Goal: Information Seeking & Learning: Learn about a topic

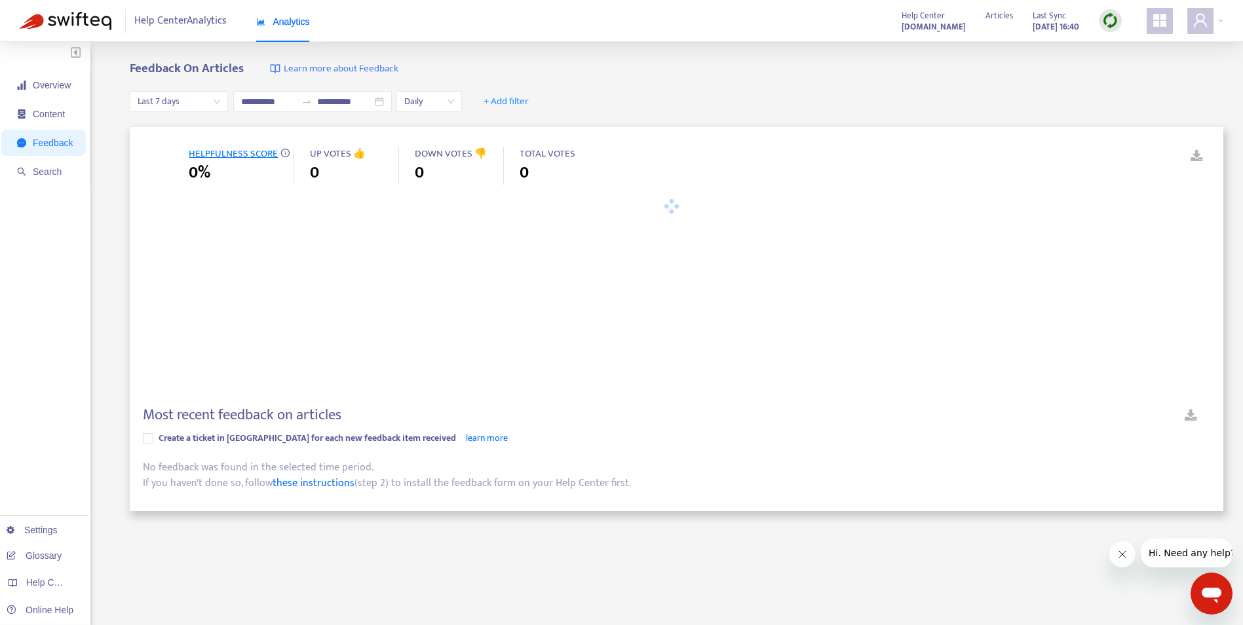
type input "**********"
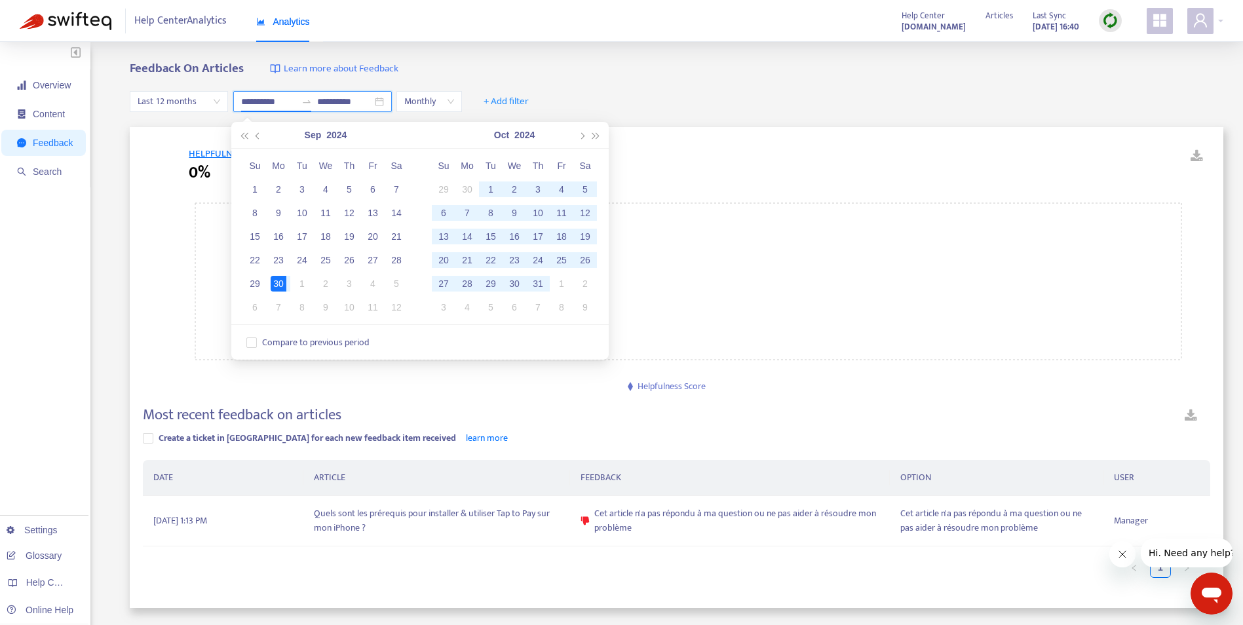
click at [288, 97] on input "**********" at bounding box center [268, 101] width 55 height 14
click at [261, 133] on button "button" at bounding box center [258, 135] width 14 height 26
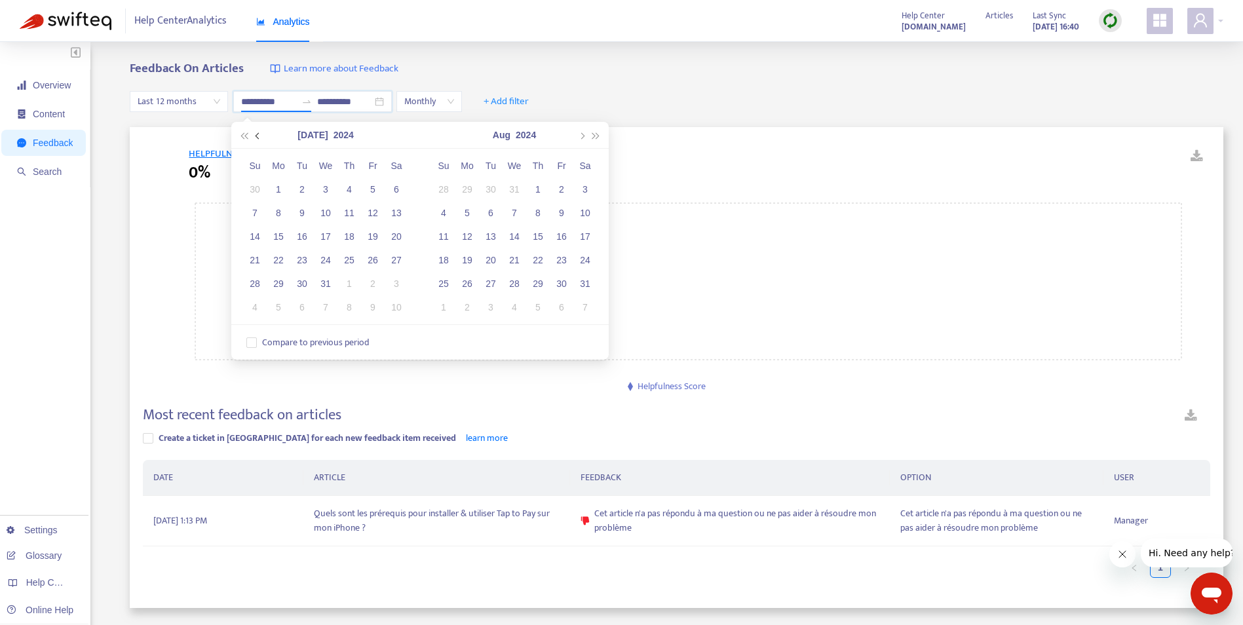
click at [261, 133] on button "button" at bounding box center [258, 135] width 14 height 26
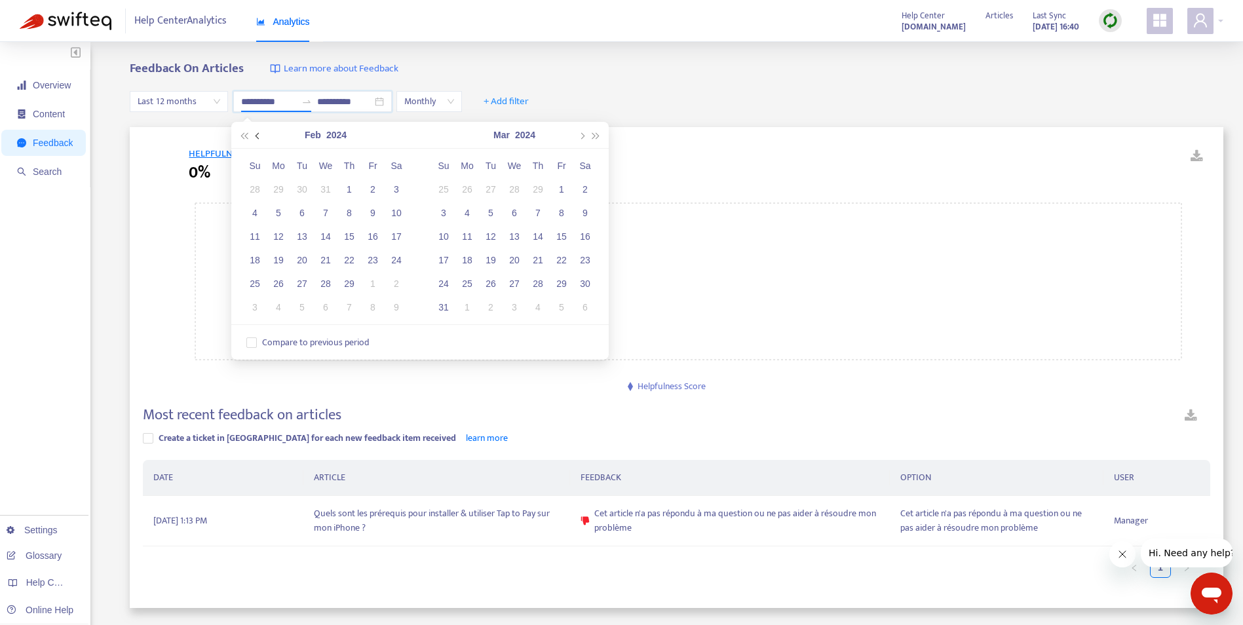
click at [261, 133] on button "button" at bounding box center [258, 135] width 14 height 26
type input "**********"
click at [279, 185] on div "1" at bounding box center [279, 189] width 16 height 16
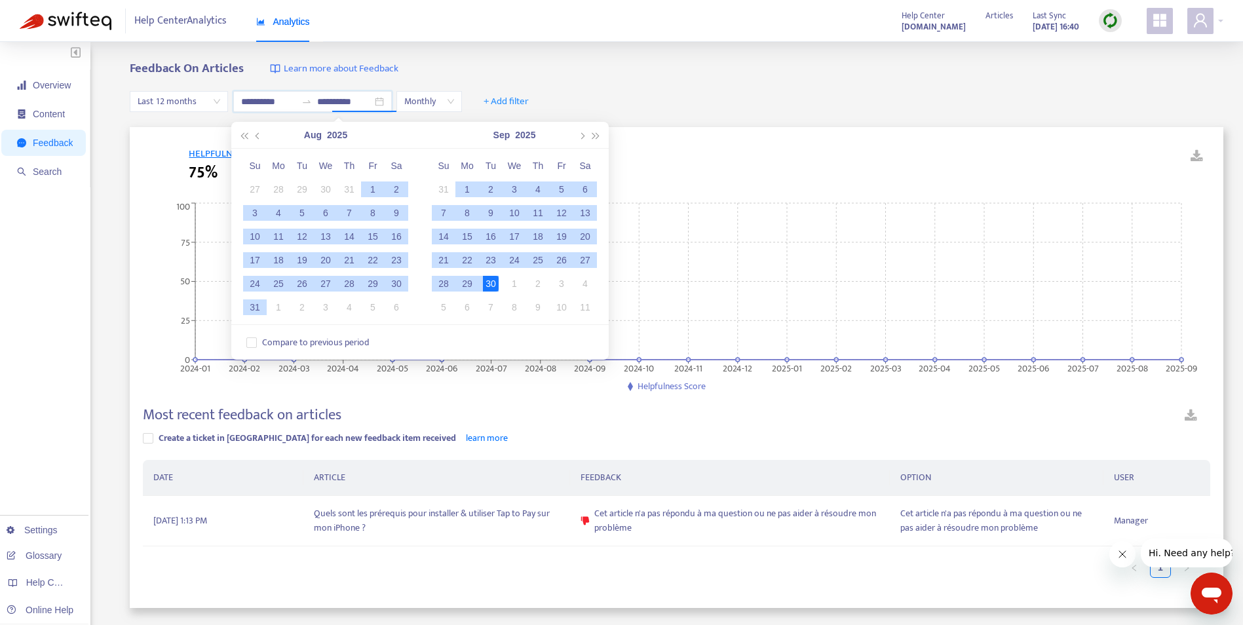
type input "**********"
click at [491, 282] on div "30" at bounding box center [491, 284] width 16 height 16
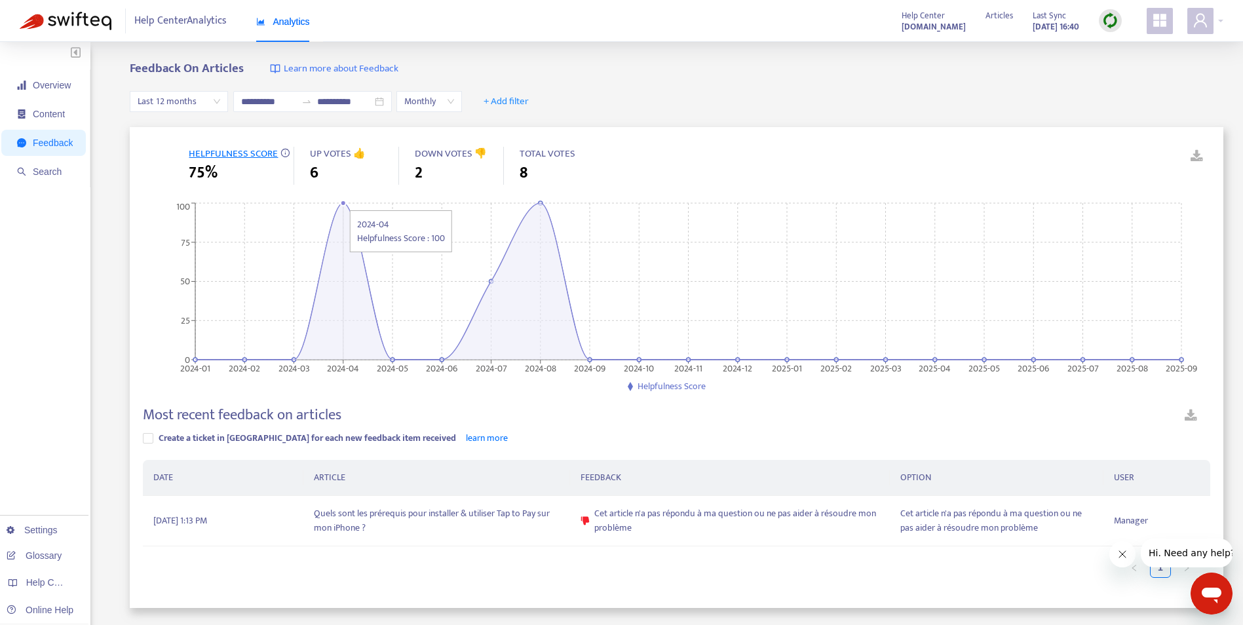
click at [341, 203] on circle at bounding box center [343, 202] width 5 height 5
click at [320, 163] on div "6" at bounding box center [354, 173] width 88 height 24
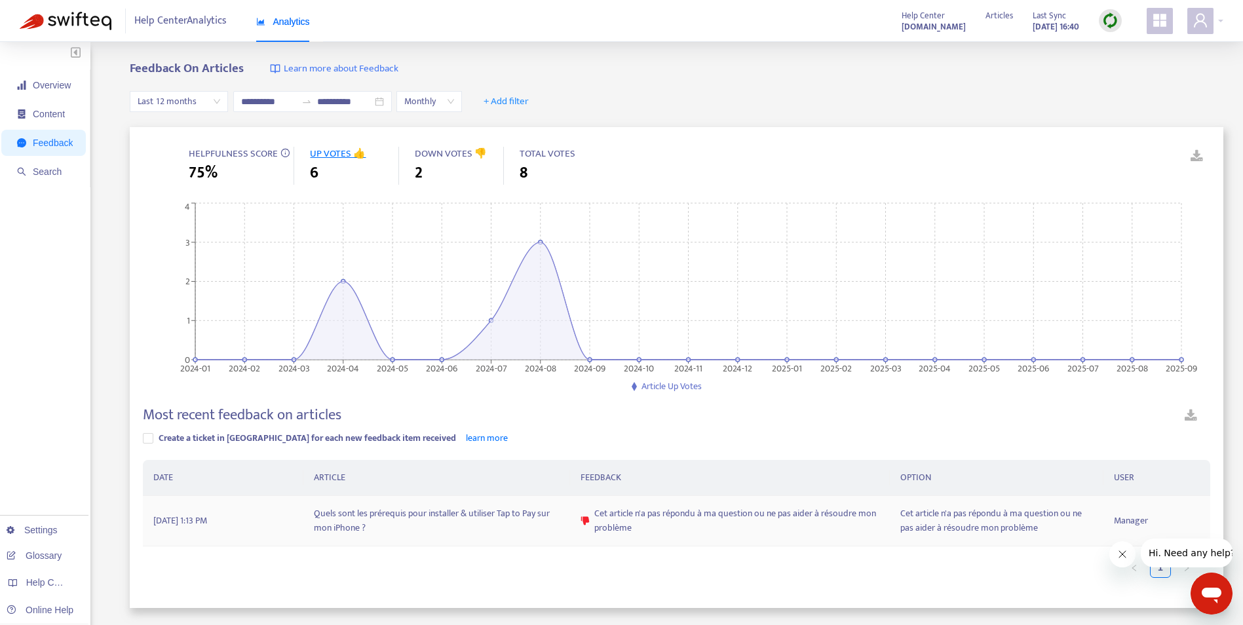
click at [390, 522] on td "Quels sont les prérequis pour installer & utiliser Tap to Pay sur mon iPhone ?" at bounding box center [436, 521] width 267 height 50
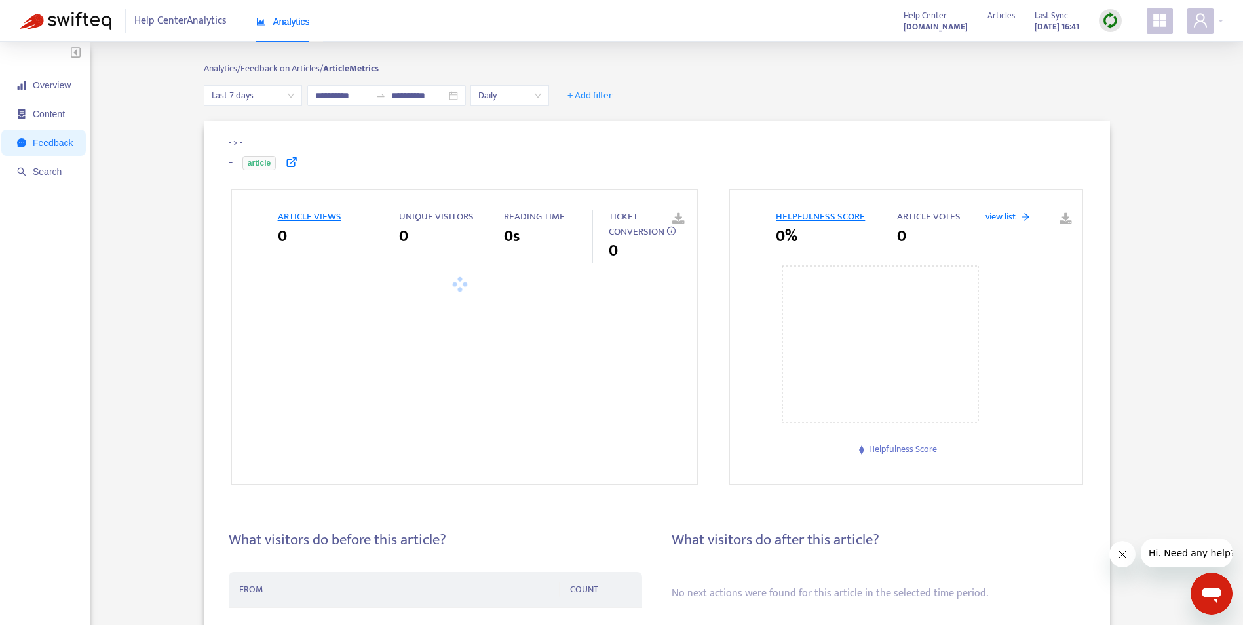
type input "**********"
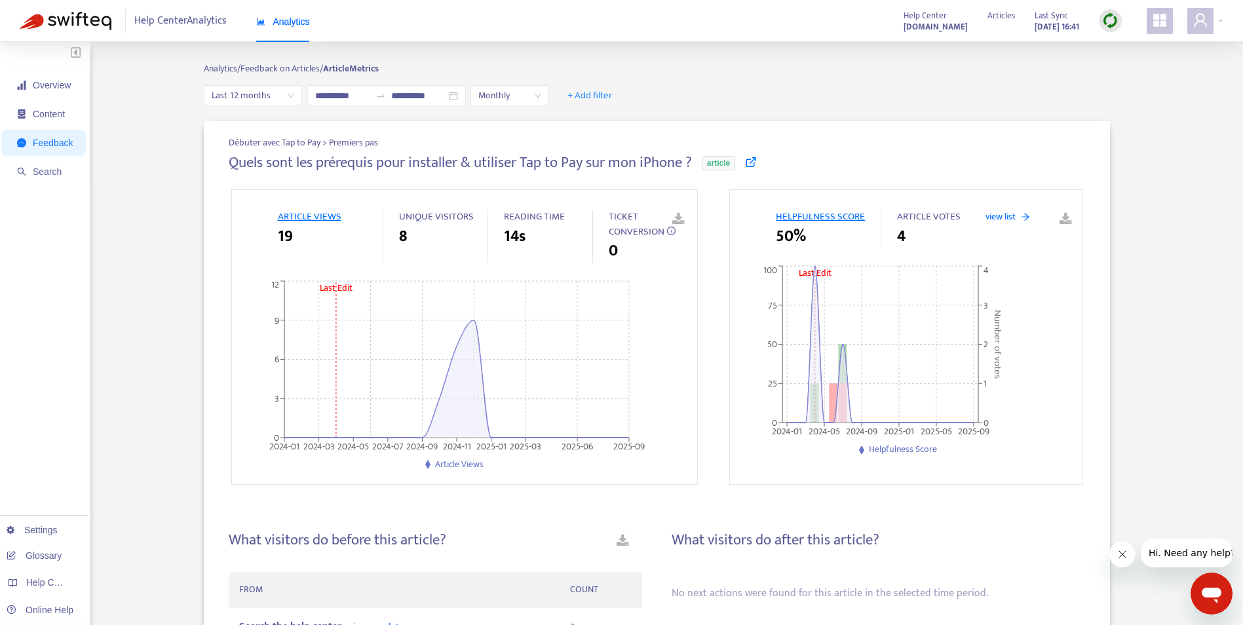
drag, startPoint x: 477, startPoint y: 425, endPoint x: 504, endPoint y: 482, distance: 63.3
drag, startPoint x: 504, startPoint y: 482, endPoint x: 472, endPoint y: 491, distance: 34.0
click at [41, 111] on span "Content" at bounding box center [49, 114] width 32 height 10
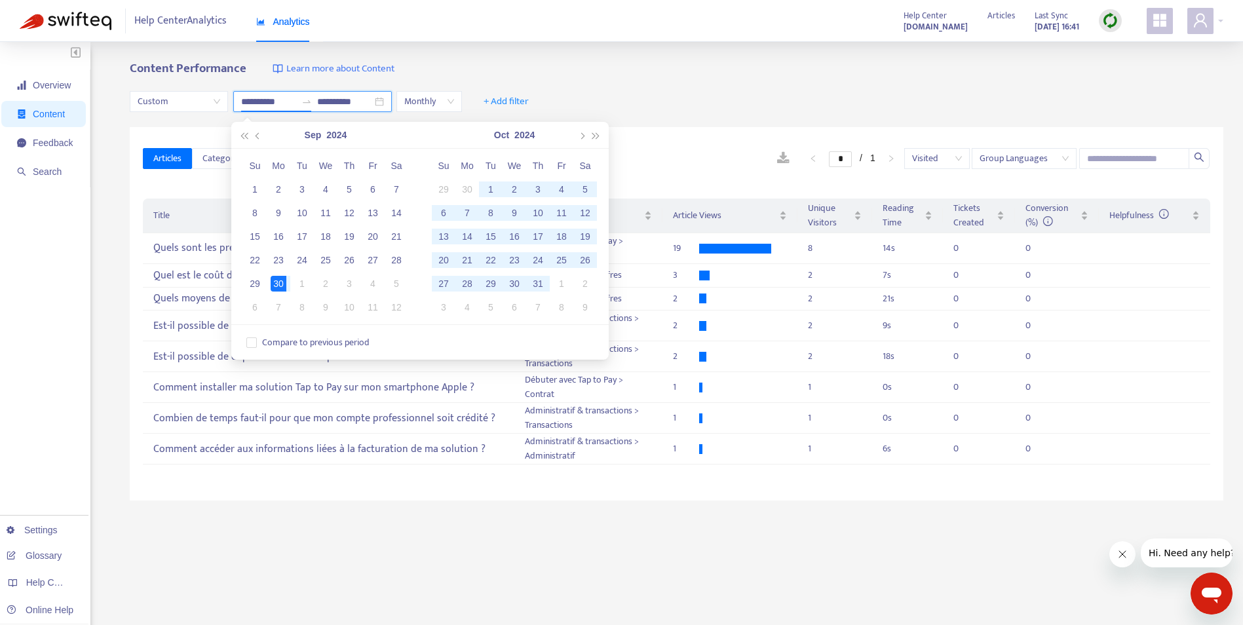
click at [272, 106] on input "**********" at bounding box center [268, 101] width 55 height 14
click at [684, 159] on div "* / 1 Visited Group Languages" at bounding box center [759, 158] width 902 height 21
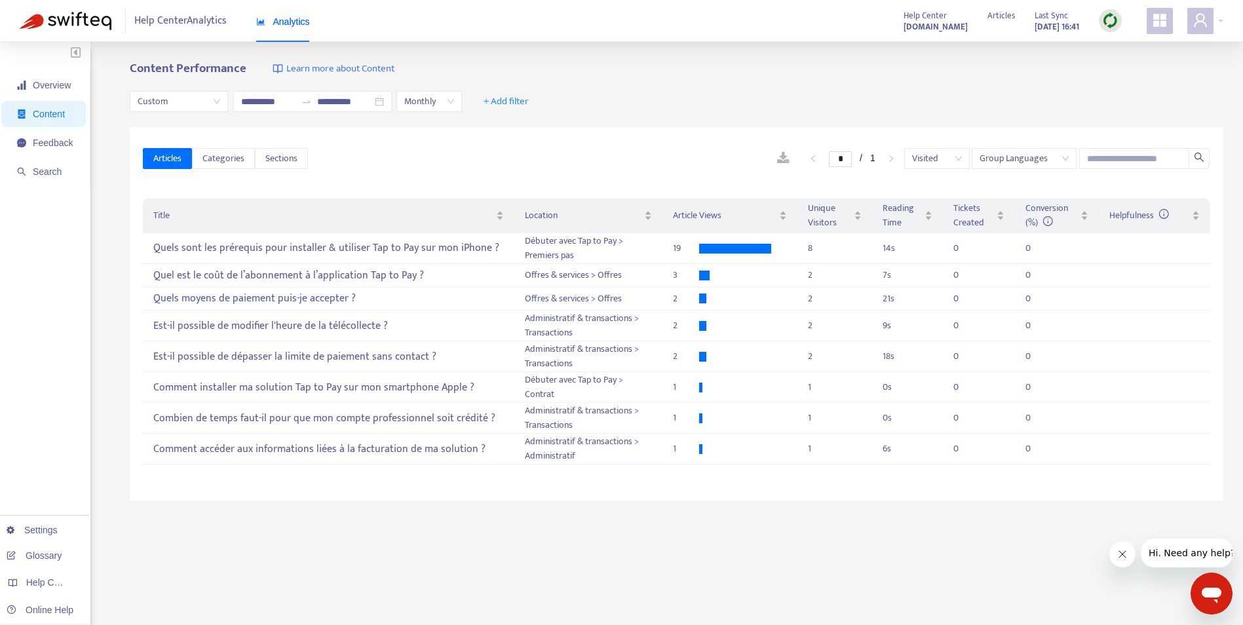
click at [1169, 24] on span at bounding box center [1159, 21] width 26 height 26
click at [1190, 24] on span at bounding box center [1200, 21] width 26 height 26
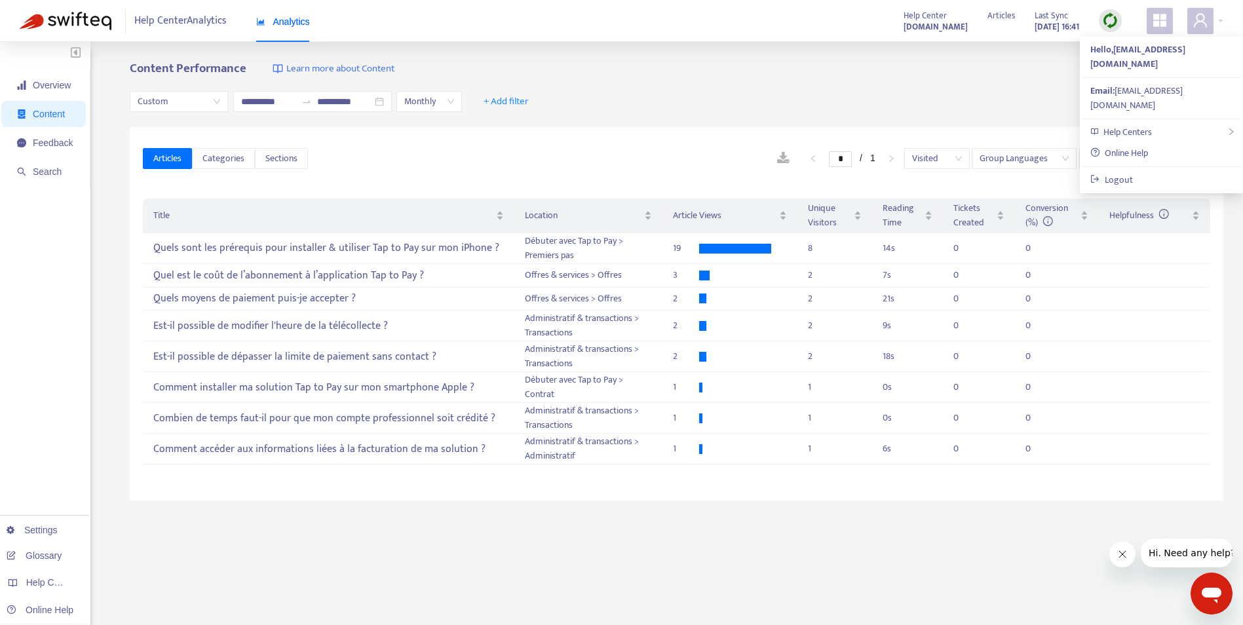
click at [1149, 28] on span at bounding box center [1159, 21] width 26 height 26
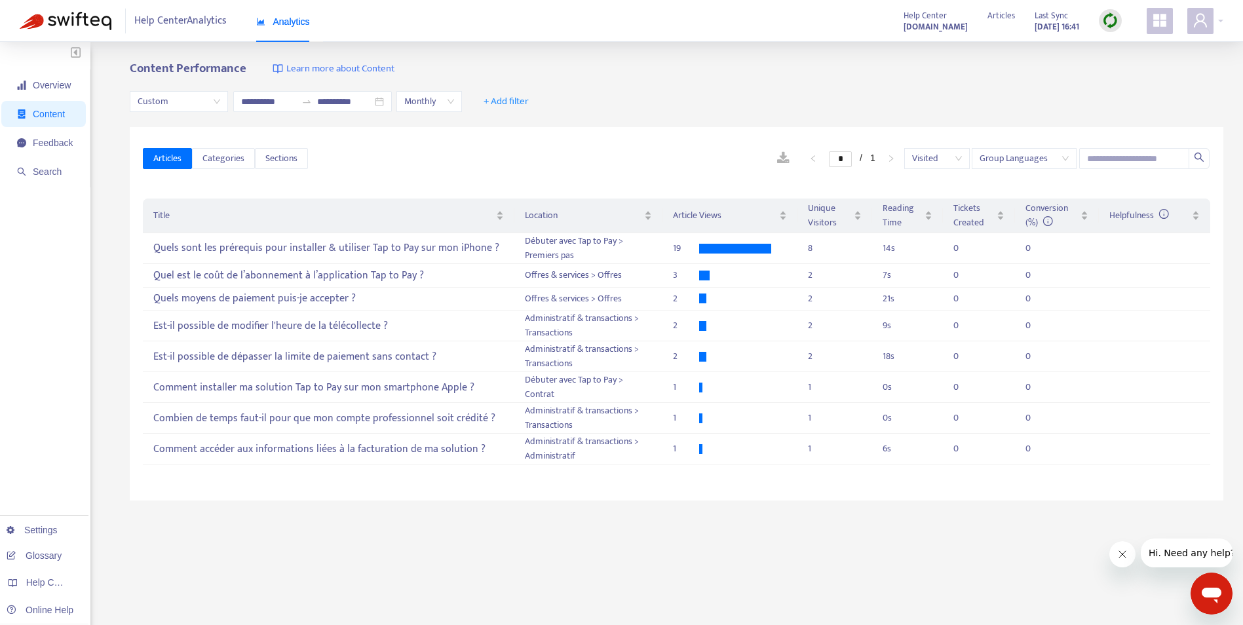
click at [1149, 28] on span at bounding box center [1159, 21] width 26 height 26
click at [926, 25] on strong "bpcepaymentservices.zendesk.com" at bounding box center [935, 27] width 64 height 14
click at [1164, 20] on icon "appstore" at bounding box center [1159, 20] width 13 height 13
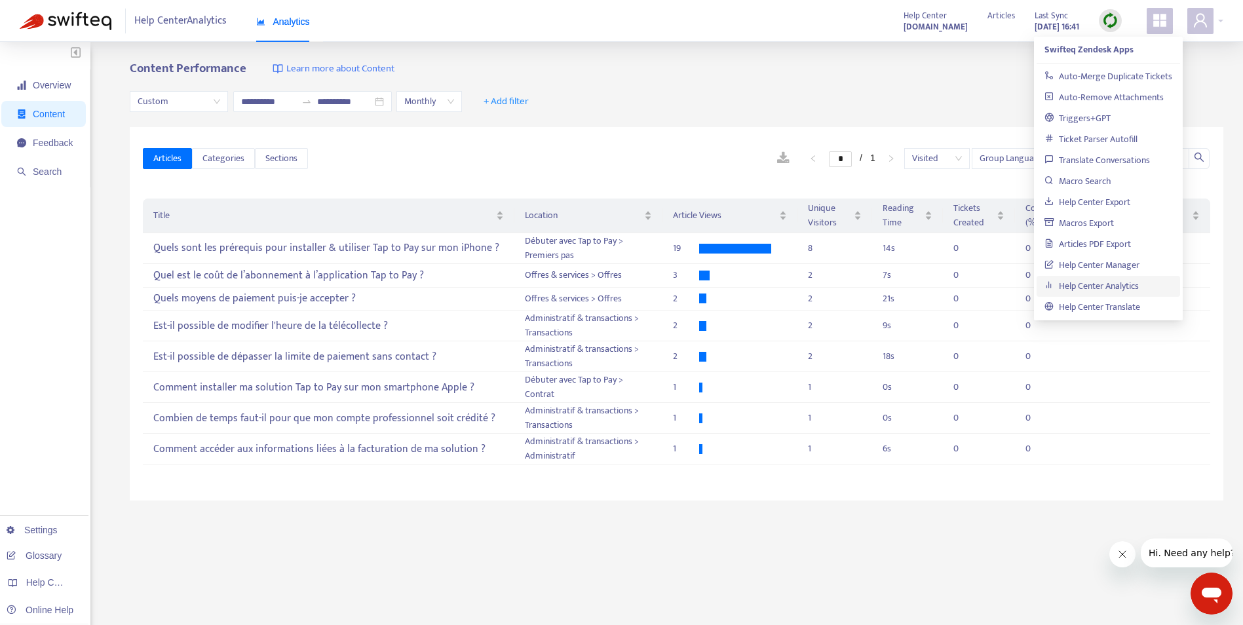
click at [1165, 20] on icon "appstore" at bounding box center [1159, 20] width 13 height 13
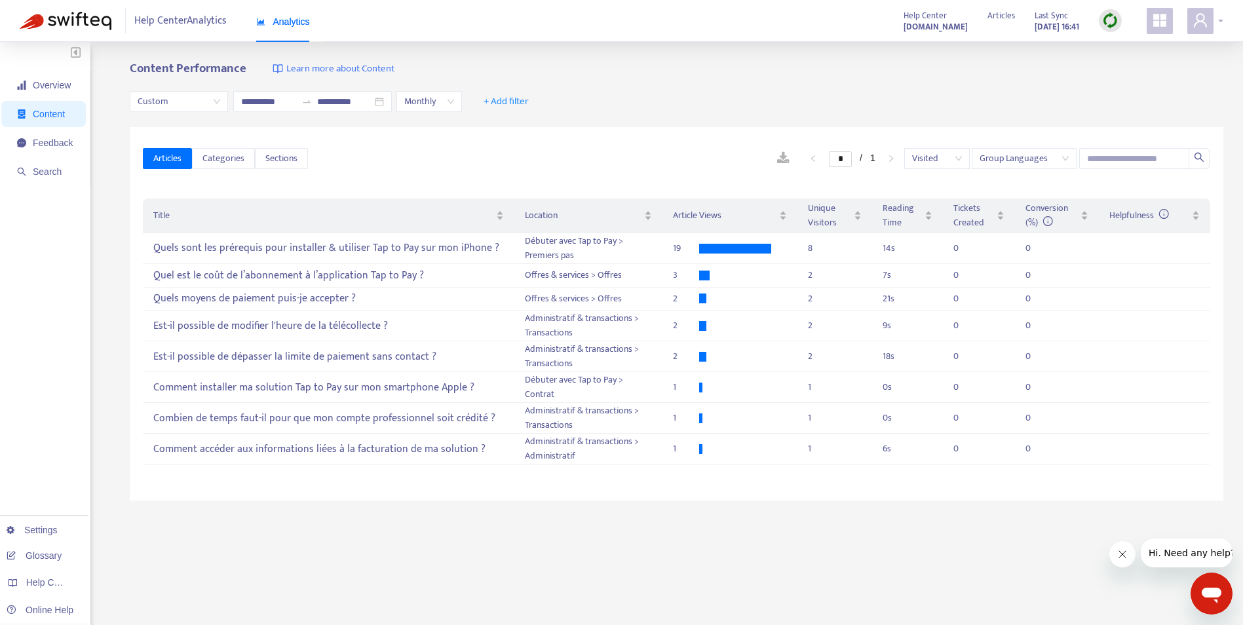
click at [1205, 15] on icon "user" at bounding box center [1200, 20] width 16 height 16
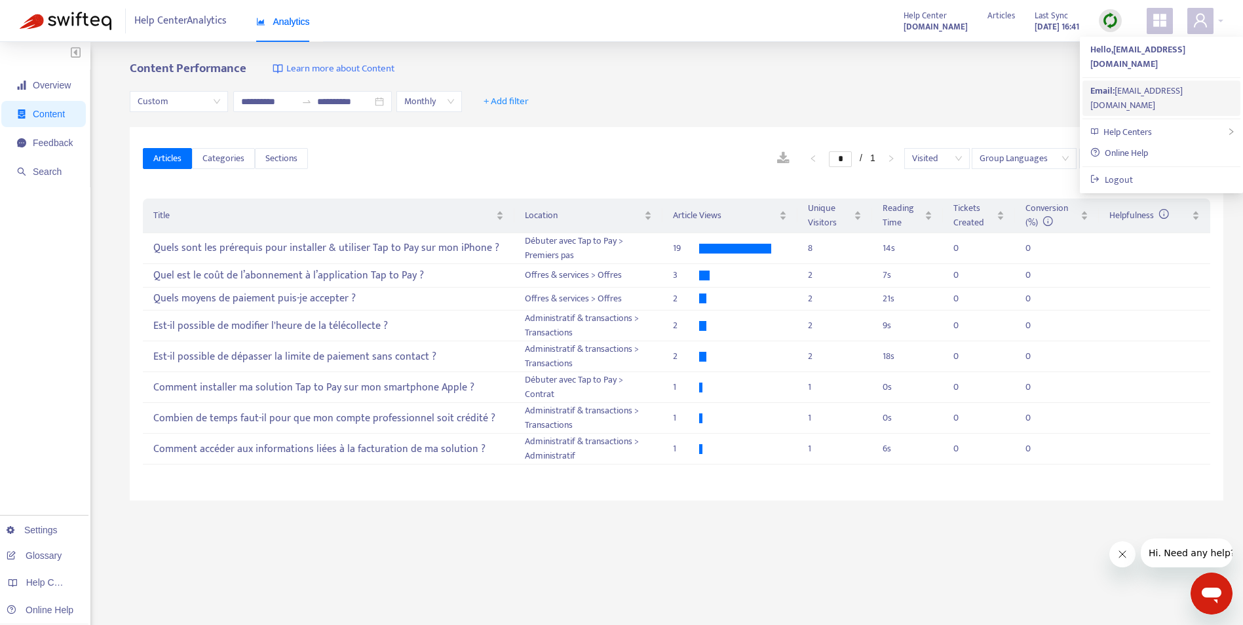
click at [1165, 84] on div "Email: hakim.assemat@bpce.fr" at bounding box center [1161, 98] width 142 height 29
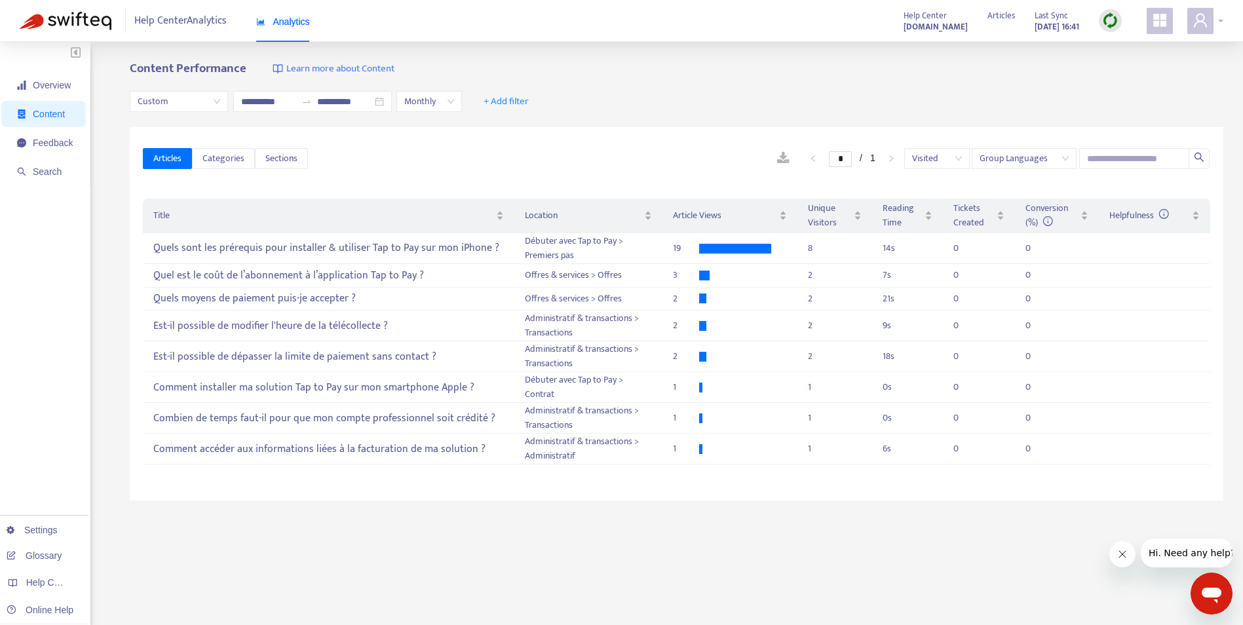
click at [1207, 18] on icon "user" at bounding box center [1200, 20] width 16 height 16
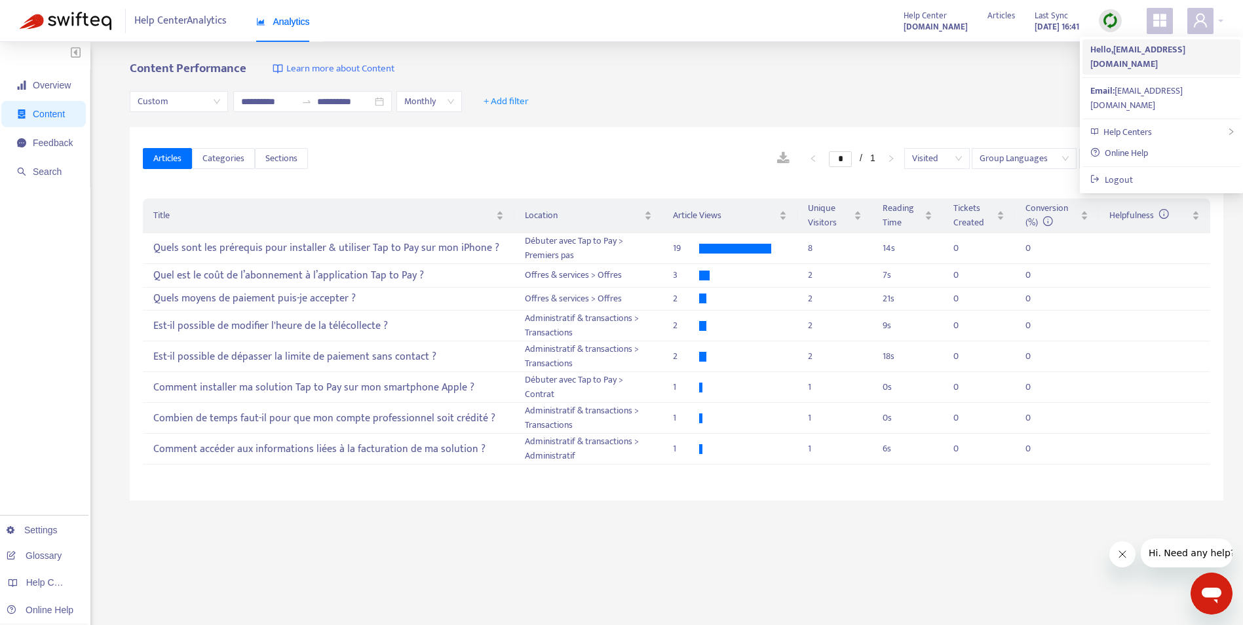
click at [1178, 47] on strong "Hello, hakim.assemat@bpce.fr" at bounding box center [1137, 56] width 95 height 29
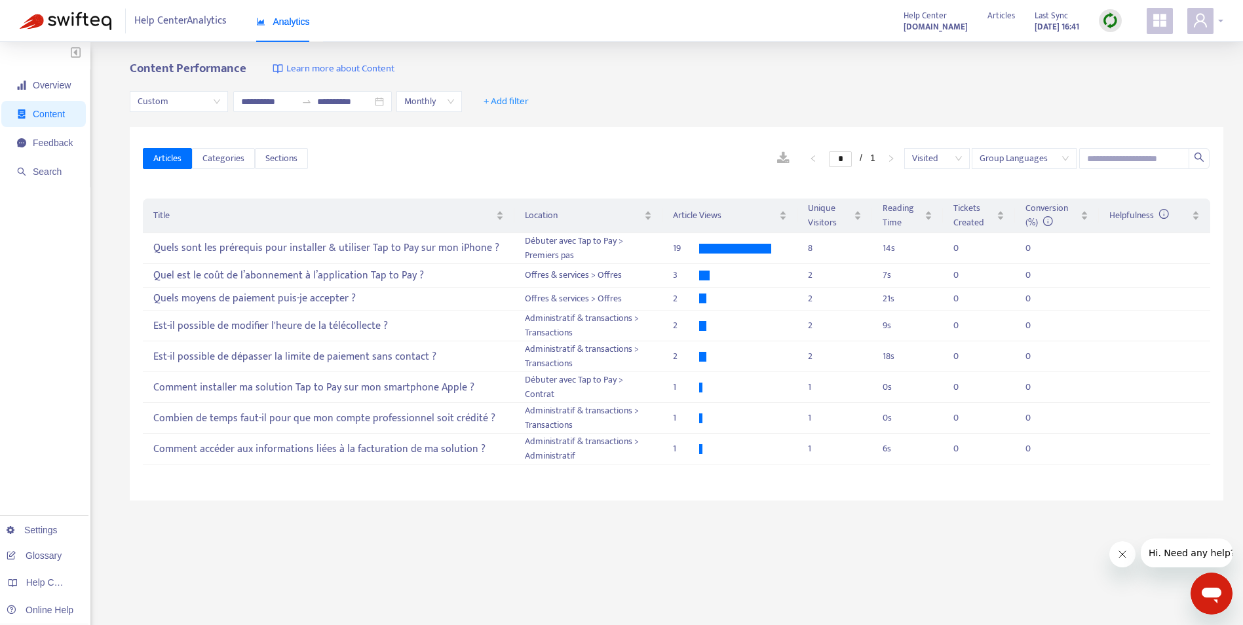
click at [1207, 15] on icon "user" at bounding box center [1200, 20] width 16 height 16
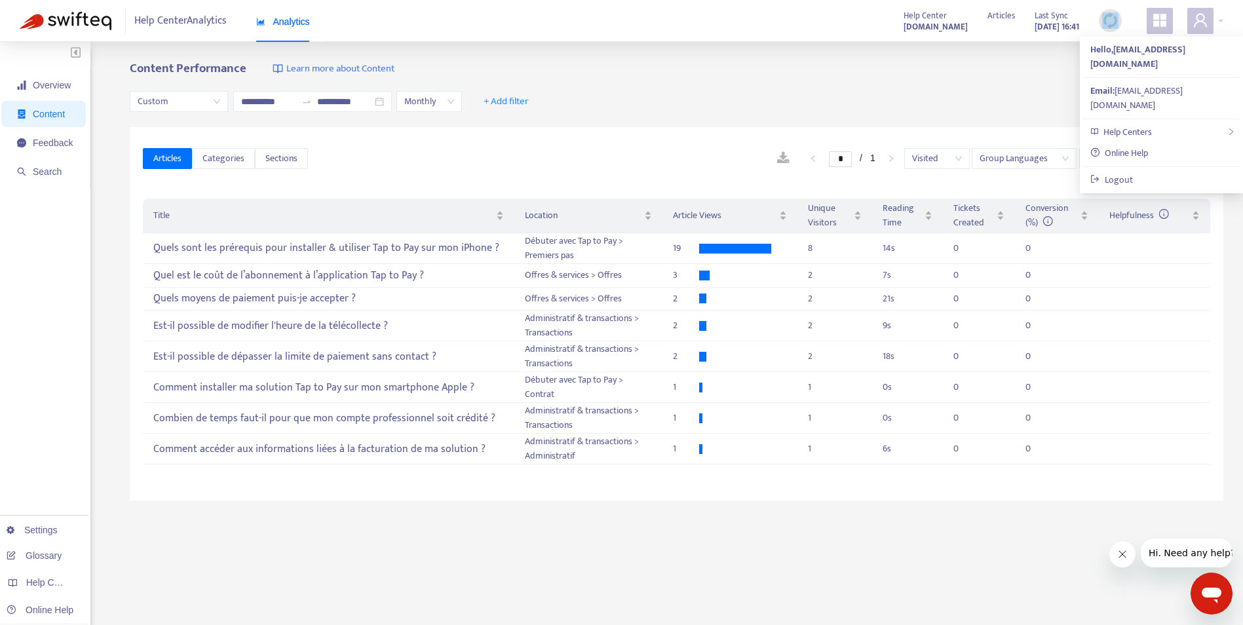
drag, startPoint x: 1120, startPoint y: 16, endPoint x: 1157, endPoint y: 20, distance: 36.8
click at [1157, 20] on div "Help Center bpcepaymentservices.zendesk.com Articles Last Sync Oct 7, 2025 16:41" at bounding box center [1057, 21] width 329 height 26
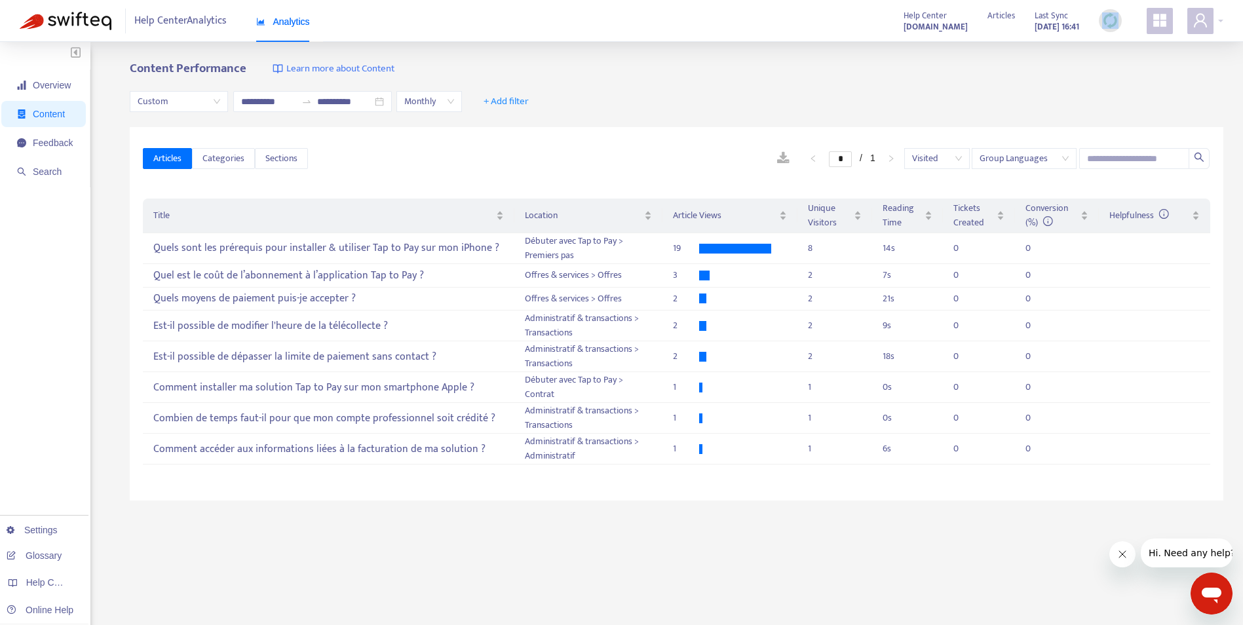
click at [1157, 20] on icon "appstore" at bounding box center [1159, 20] width 13 height 13
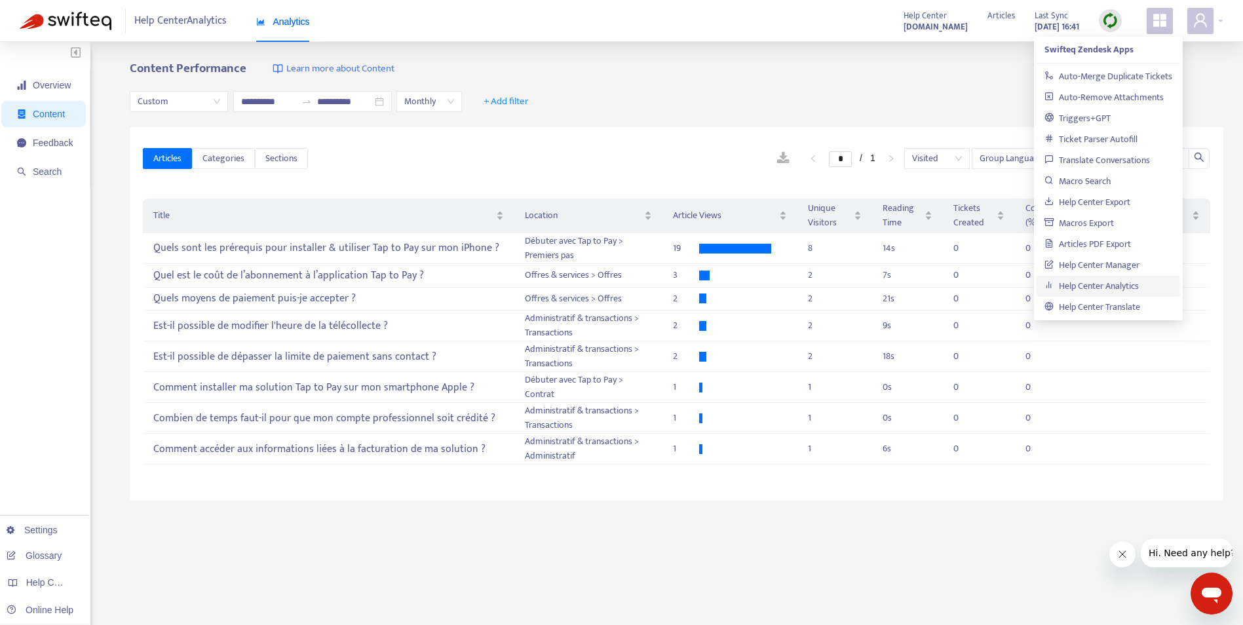
click at [903, 22] on strong "bpcepaymentservices.zendesk.com" at bounding box center [935, 27] width 64 height 14
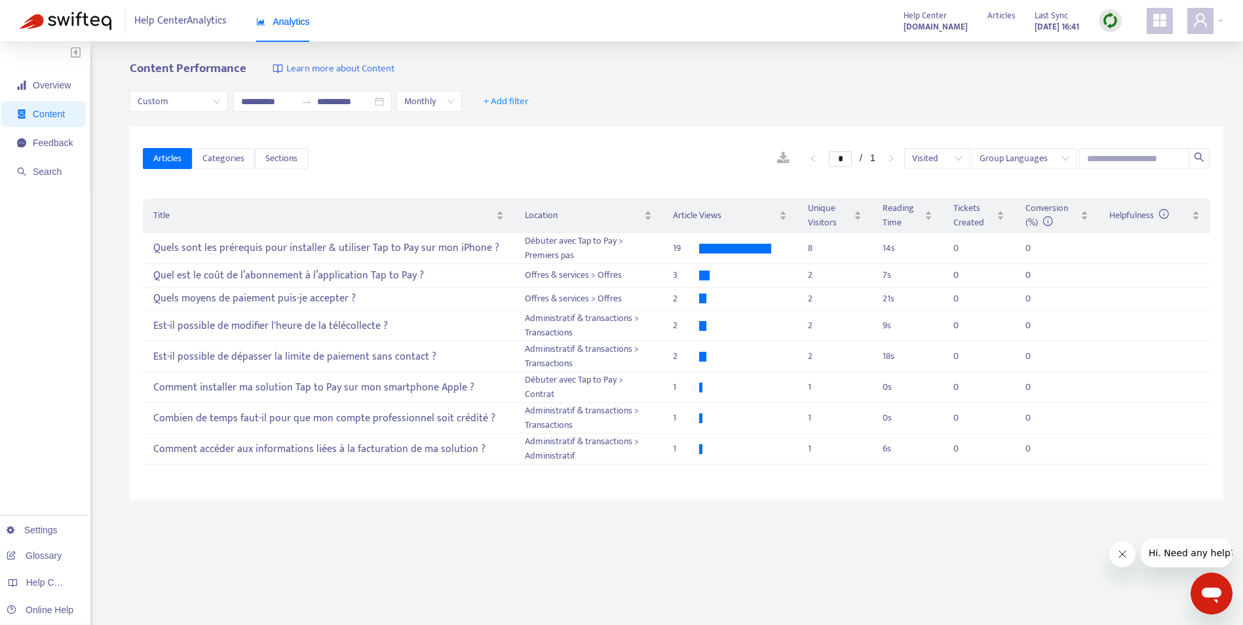
click at [1150, 28] on span at bounding box center [1159, 21] width 26 height 26
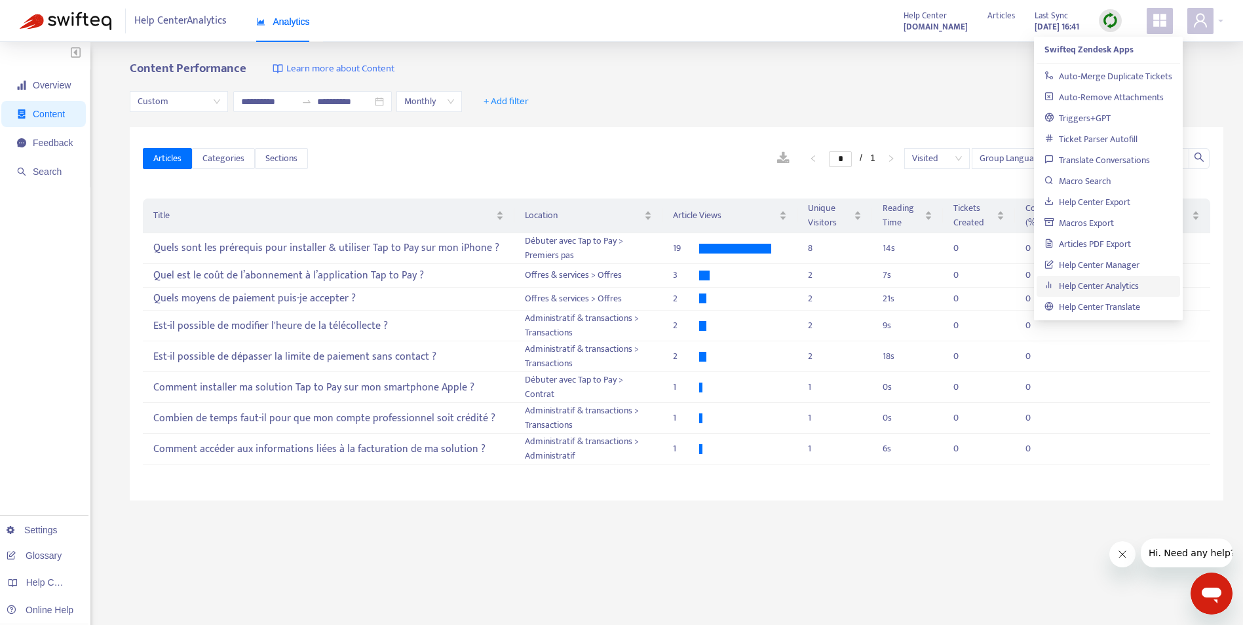
click at [971, 108] on div "**********" at bounding box center [676, 102] width 1093 height 50
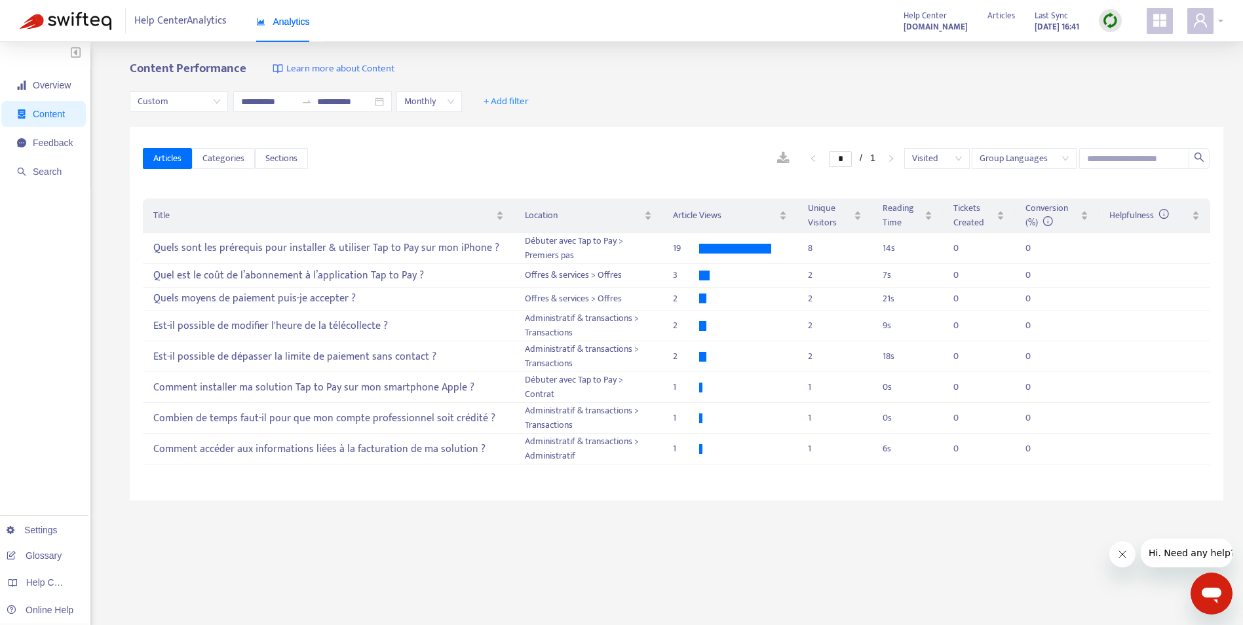
click at [1216, 26] on div at bounding box center [1205, 21] width 36 height 26
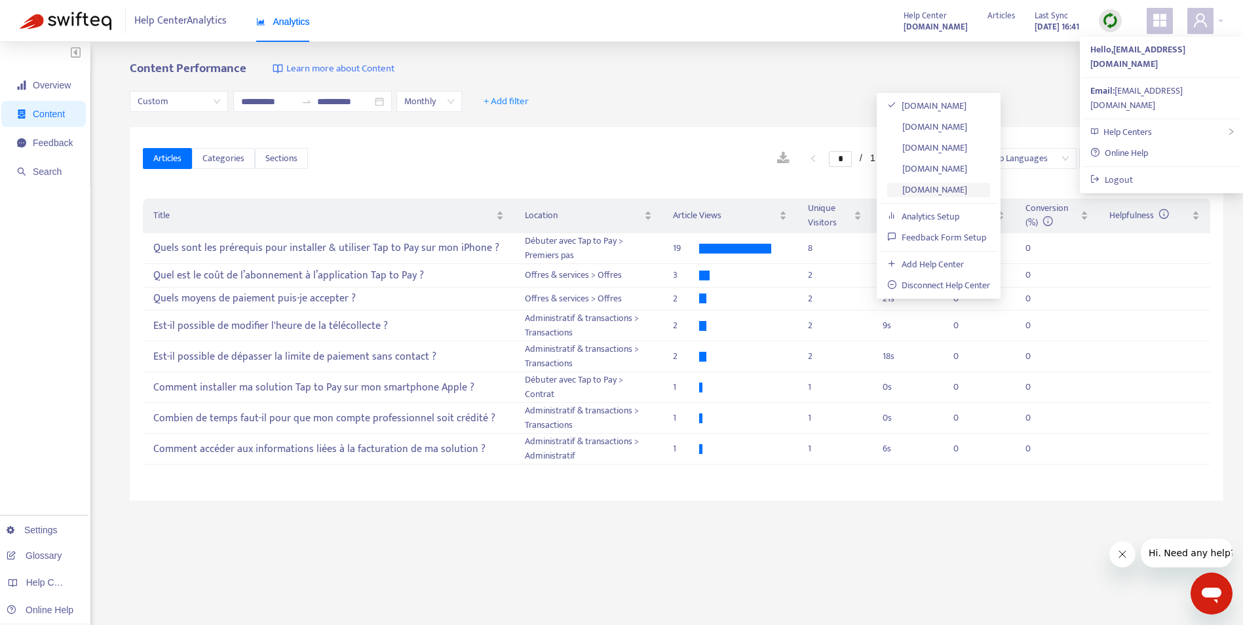
click at [967, 191] on link "assistance-encaissement-bp.zendesk.com" at bounding box center [927, 189] width 80 height 15
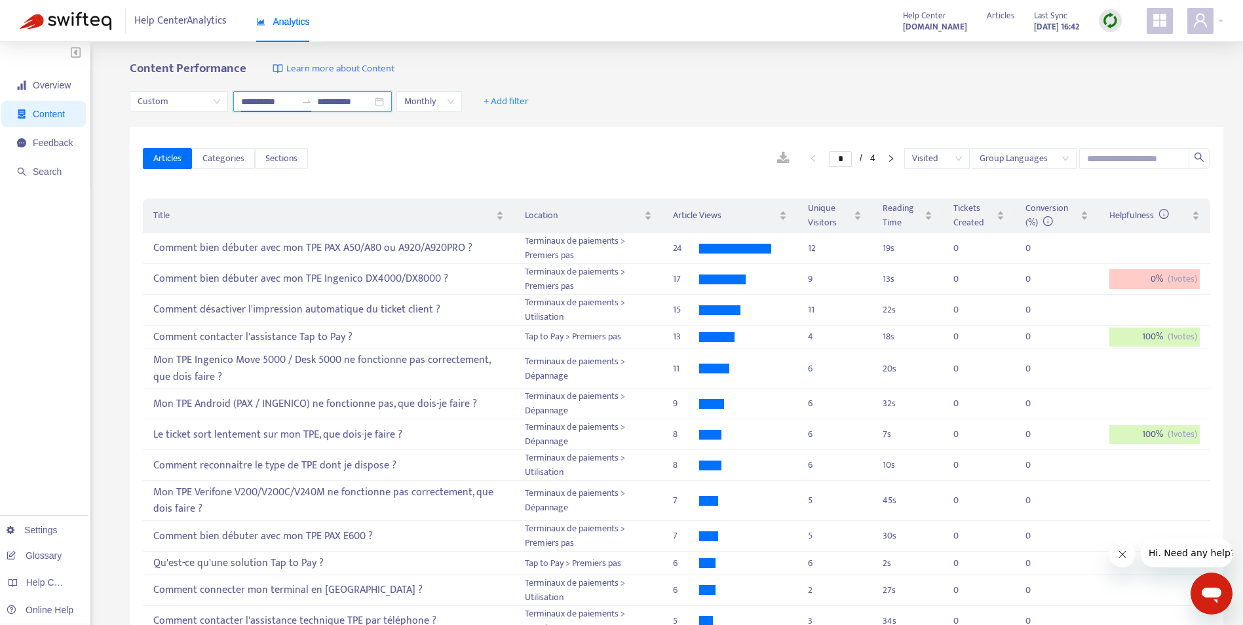
click at [274, 107] on input "**********" at bounding box center [268, 101] width 55 height 14
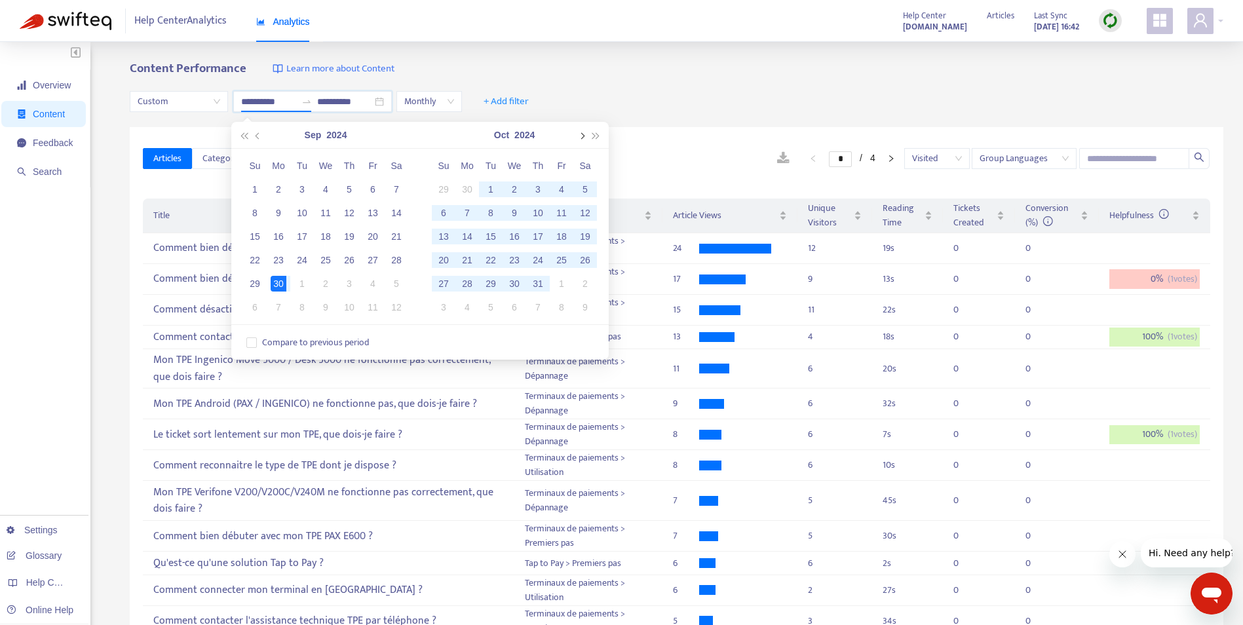
click at [578, 135] on span "button" at bounding box center [581, 135] width 7 height 7
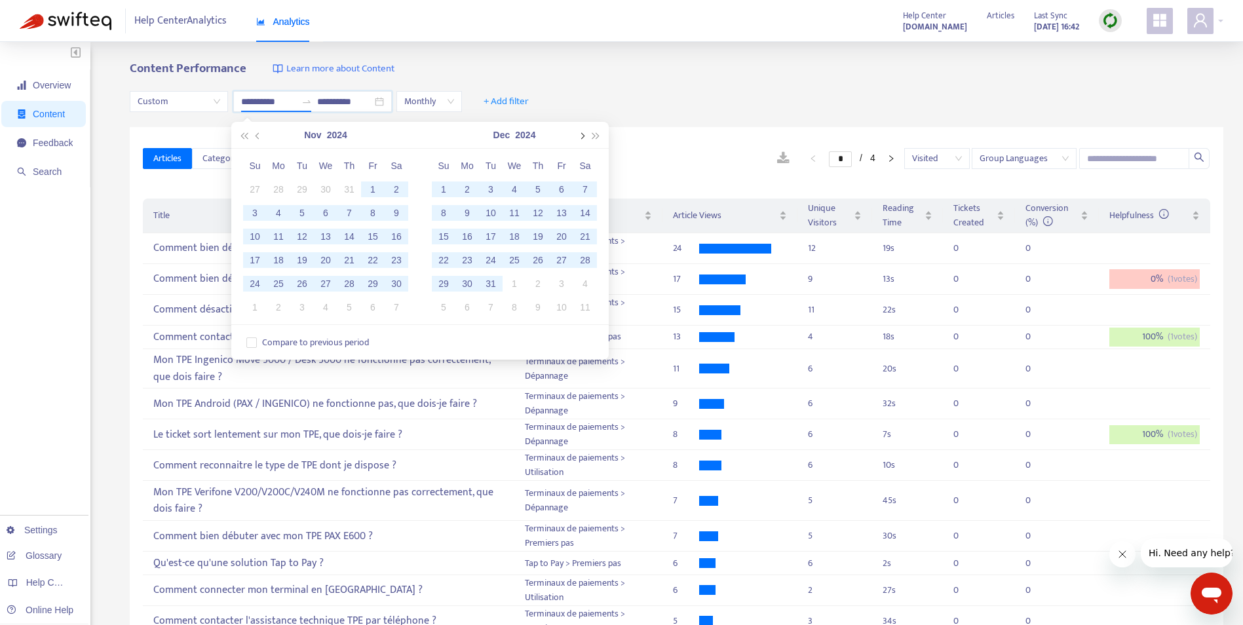
click at [578, 135] on span "button" at bounding box center [581, 135] width 7 height 7
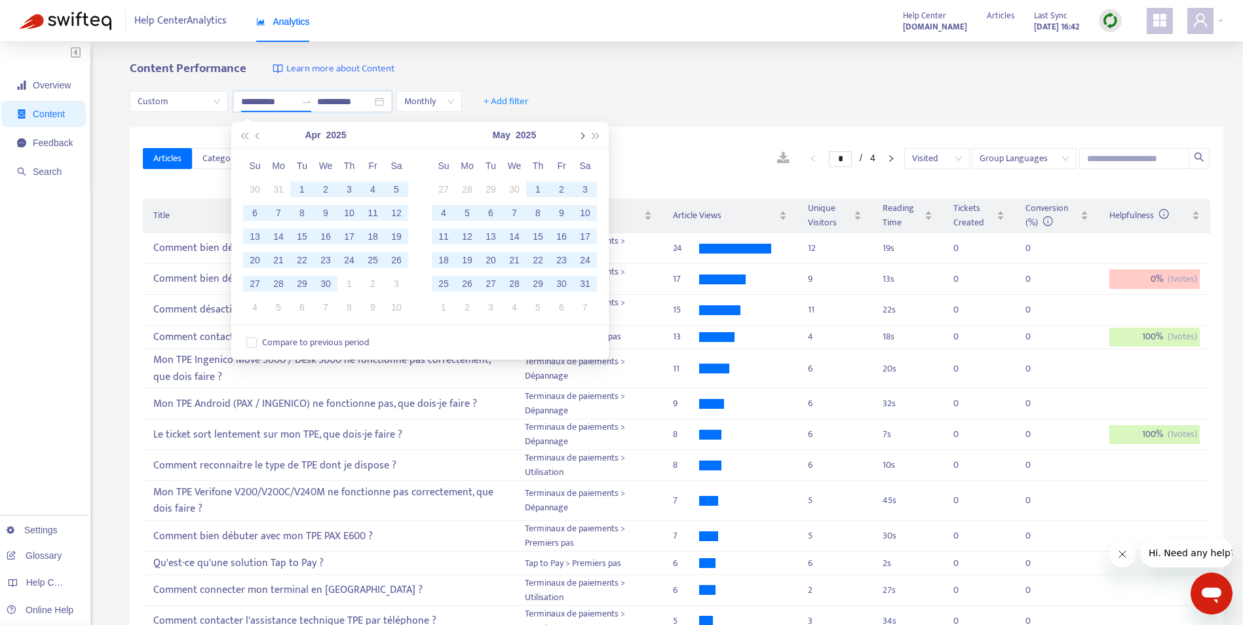
click at [578, 135] on span "button" at bounding box center [581, 135] width 7 height 7
click at [578, 135] on button "button" at bounding box center [581, 135] width 14 height 26
click at [585, 136] on button "button" at bounding box center [581, 135] width 14 height 26
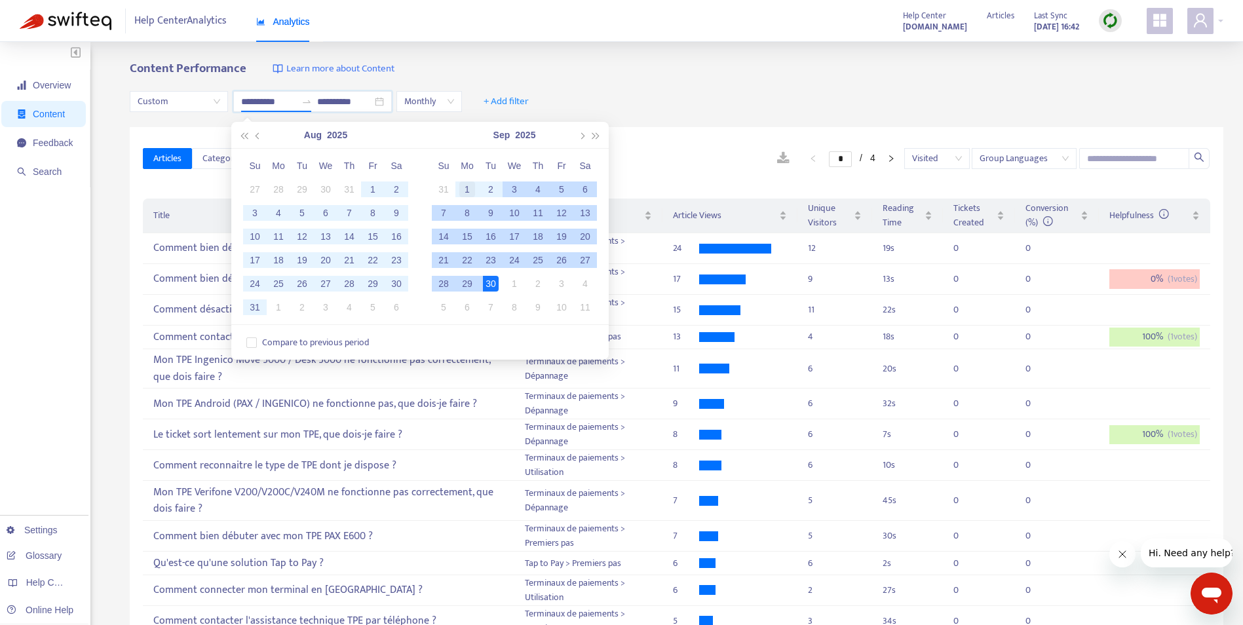
type input "**********"
click at [470, 188] on div "1" at bounding box center [467, 189] width 16 height 16
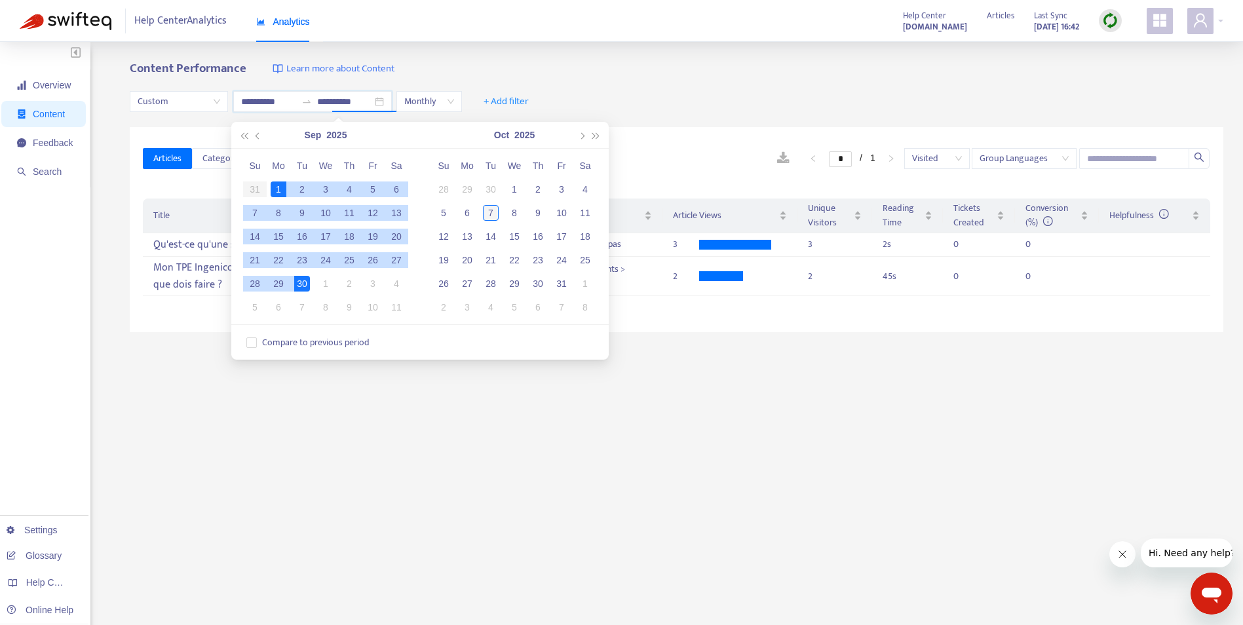
type input "**********"
click at [491, 216] on div "7" at bounding box center [491, 213] width 16 height 16
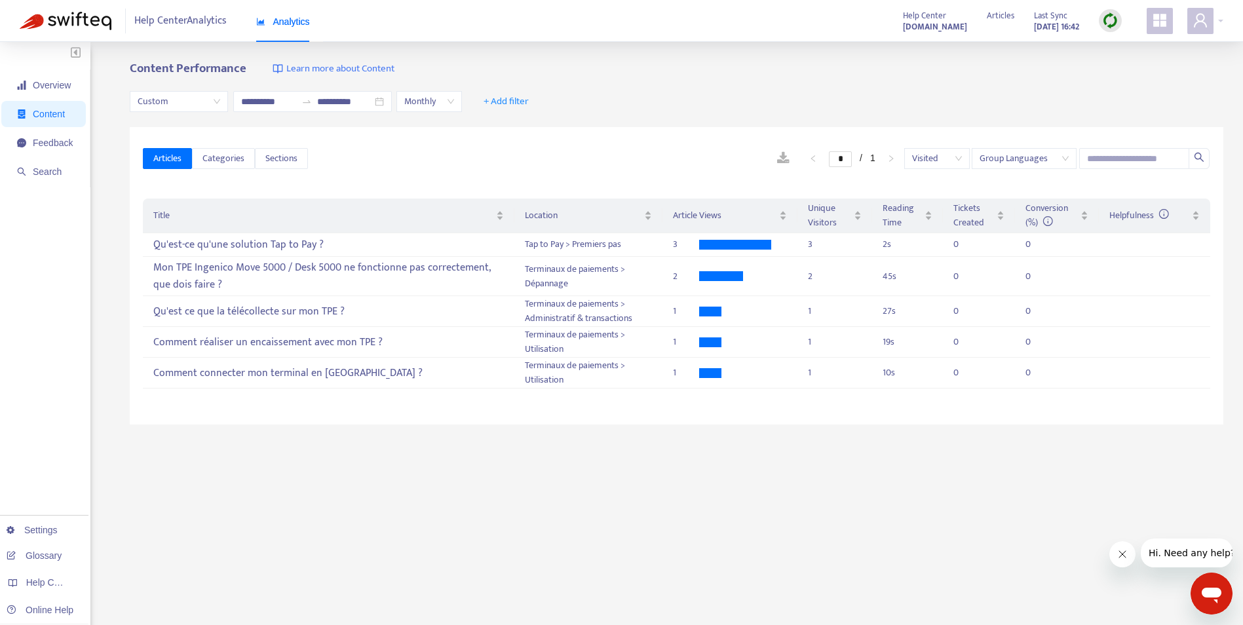
click at [1171, 27] on span at bounding box center [1159, 21] width 26 height 26
click at [1200, 20] on icon "user" at bounding box center [1200, 20] width 16 height 16
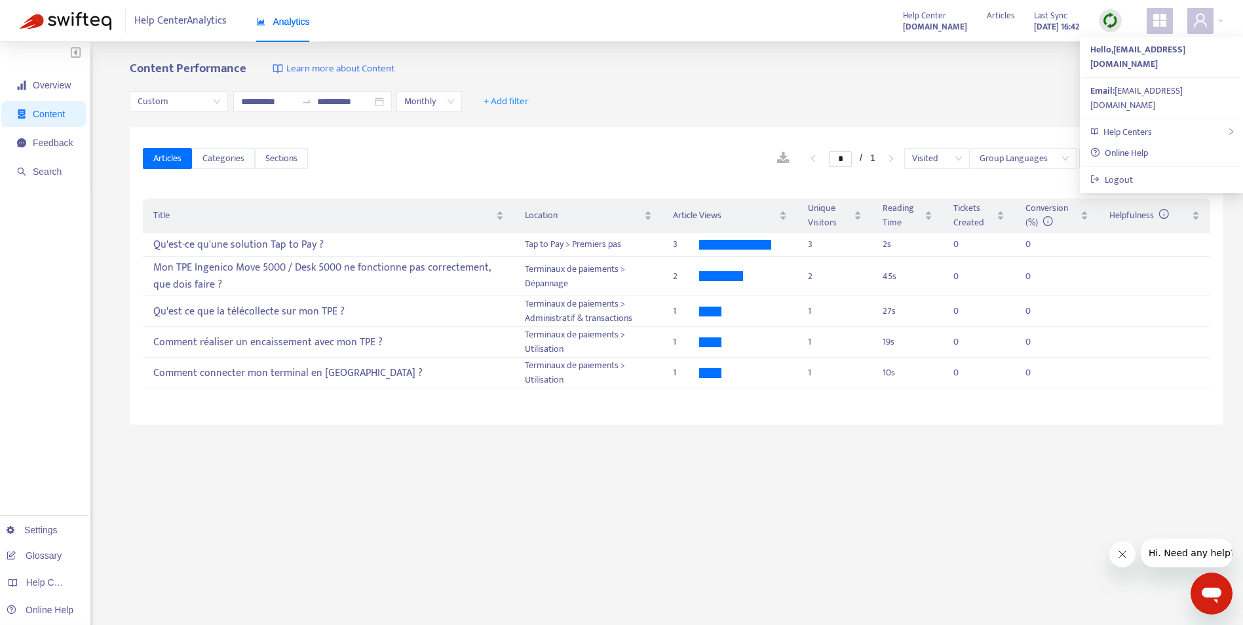
click at [1156, 27] on icon "appstore" at bounding box center [1159, 20] width 13 height 13
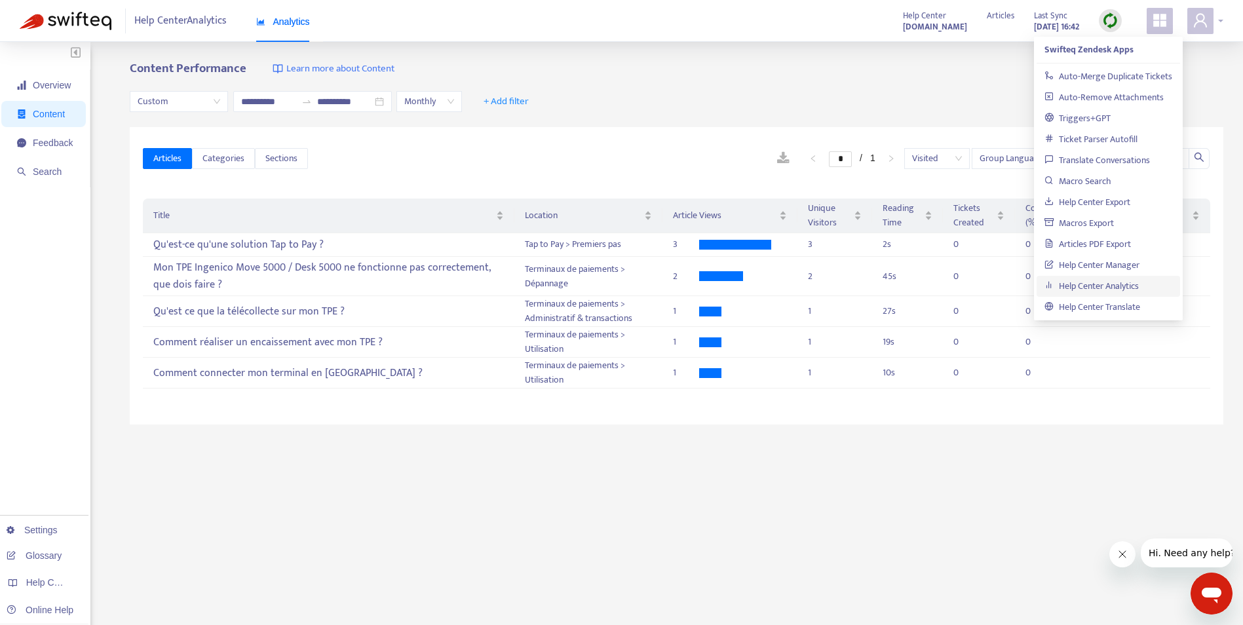
click at [1201, 10] on span at bounding box center [1200, 21] width 26 height 26
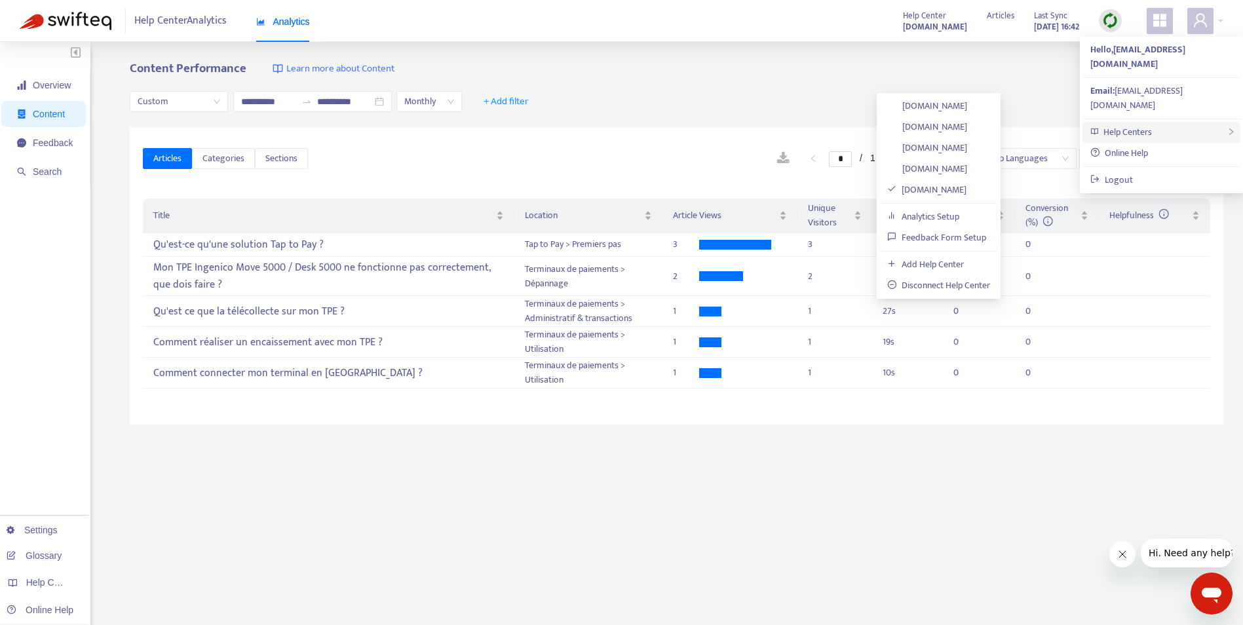
click at [1184, 122] on div "Help Centers" at bounding box center [1161, 132] width 158 height 21
click at [967, 146] on link "assistance-caisse-epargne.zendesk.com" at bounding box center [927, 147] width 80 height 15
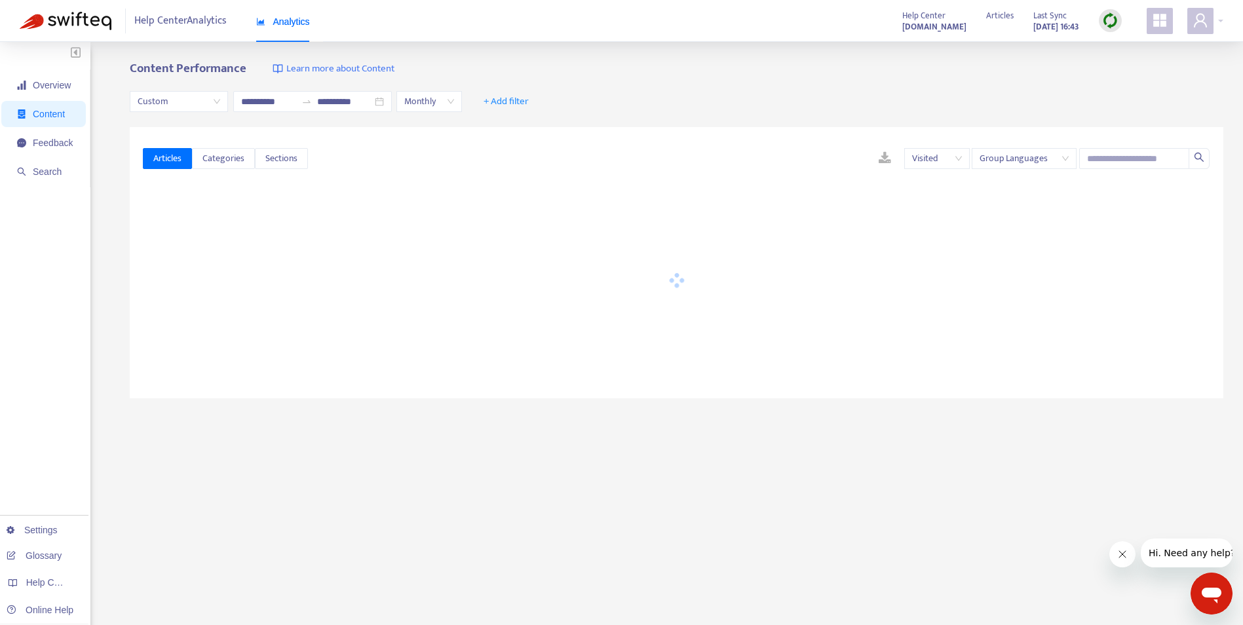
type input "**********"
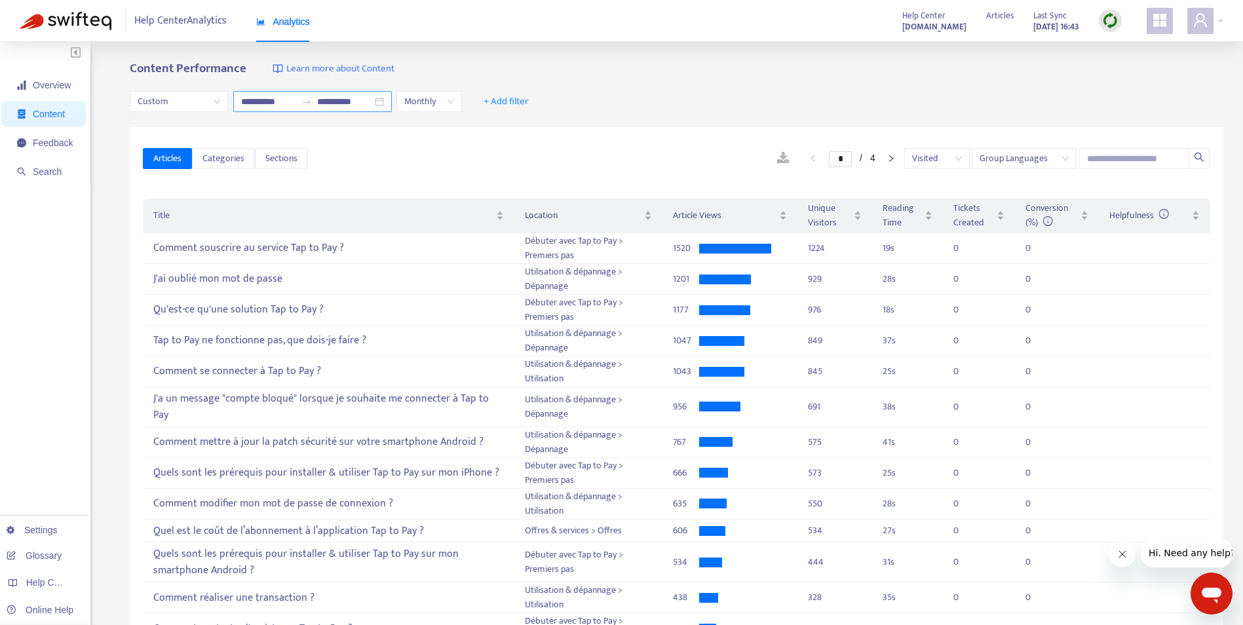
click at [276, 100] on input "**********" at bounding box center [268, 101] width 55 height 14
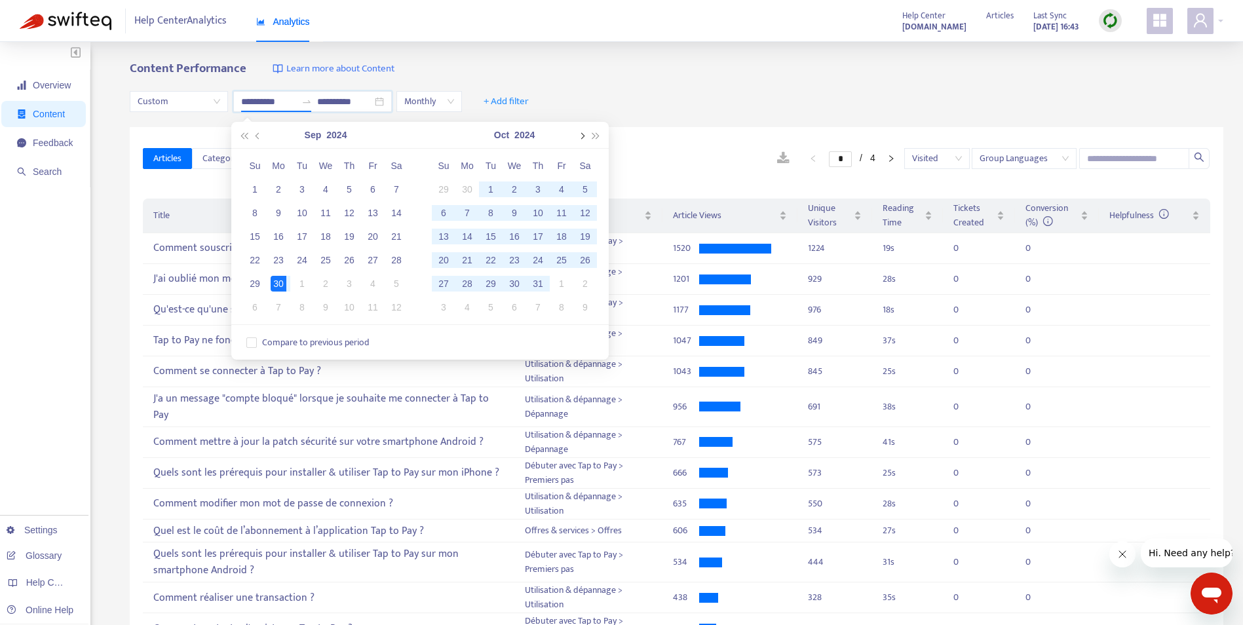
click at [577, 133] on button "button" at bounding box center [581, 135] width 14 height 26
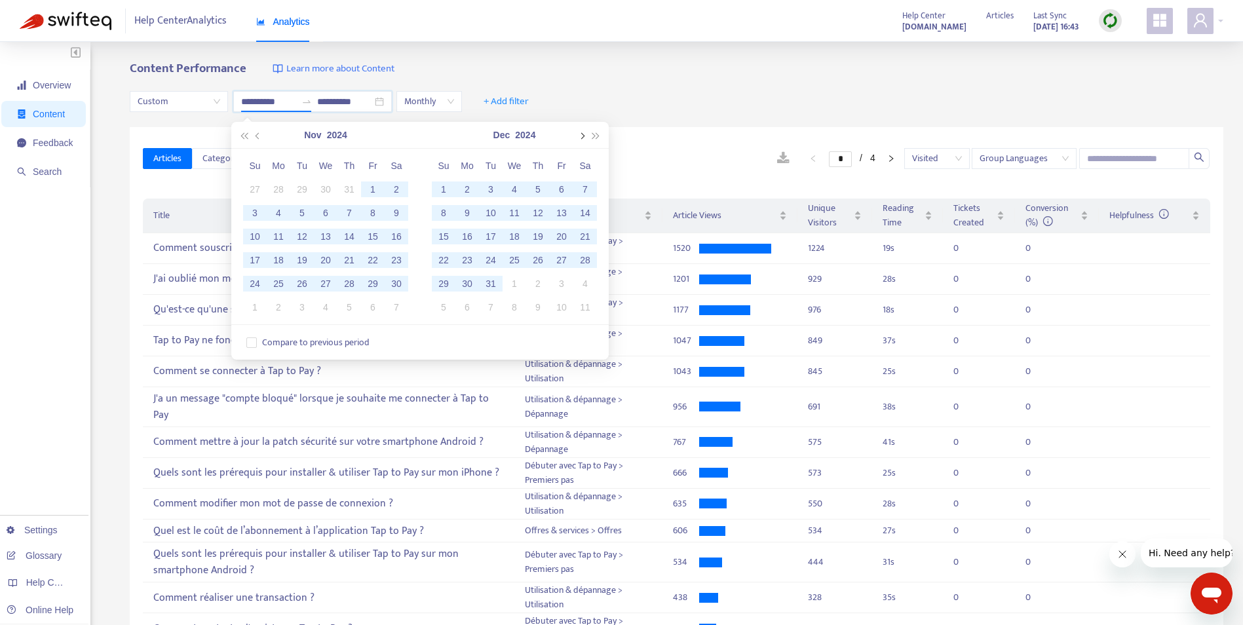
click at [577, 133] on button "button" at bounding box center [581, 135] width 14 height 26
click at [576, 133] on button "button" at bounding box center [581, 135] width 14 height 26
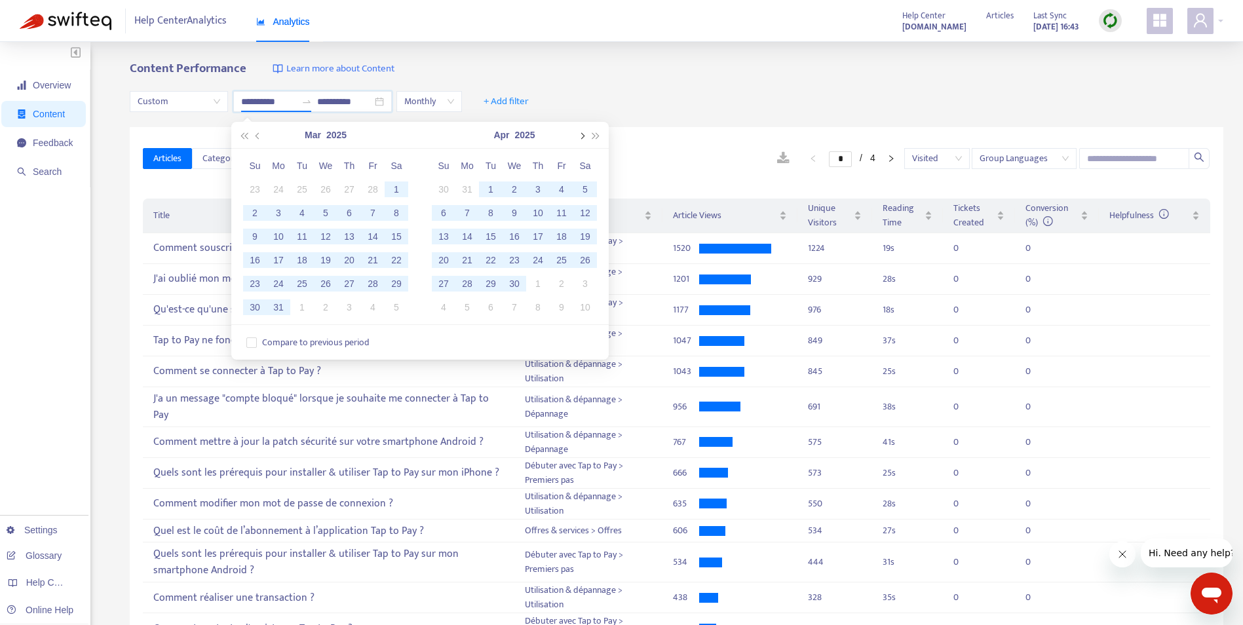
click at [575, 133] on button "button" at bounding box center [581, 135] width 14 height 26
click at [574, 133] on button "button" at bounding box center [581, 135] width 14 height 26
click at [573, 132] on div "Jul 2025" at bounding box center [514, 135] width 119 height 26
click at [581, 134] on span "button" at bounding box center [581, 135] width 7 height 7
click at [577, 138] on button "button" at bounding box center [581, 135] width 14 height 26
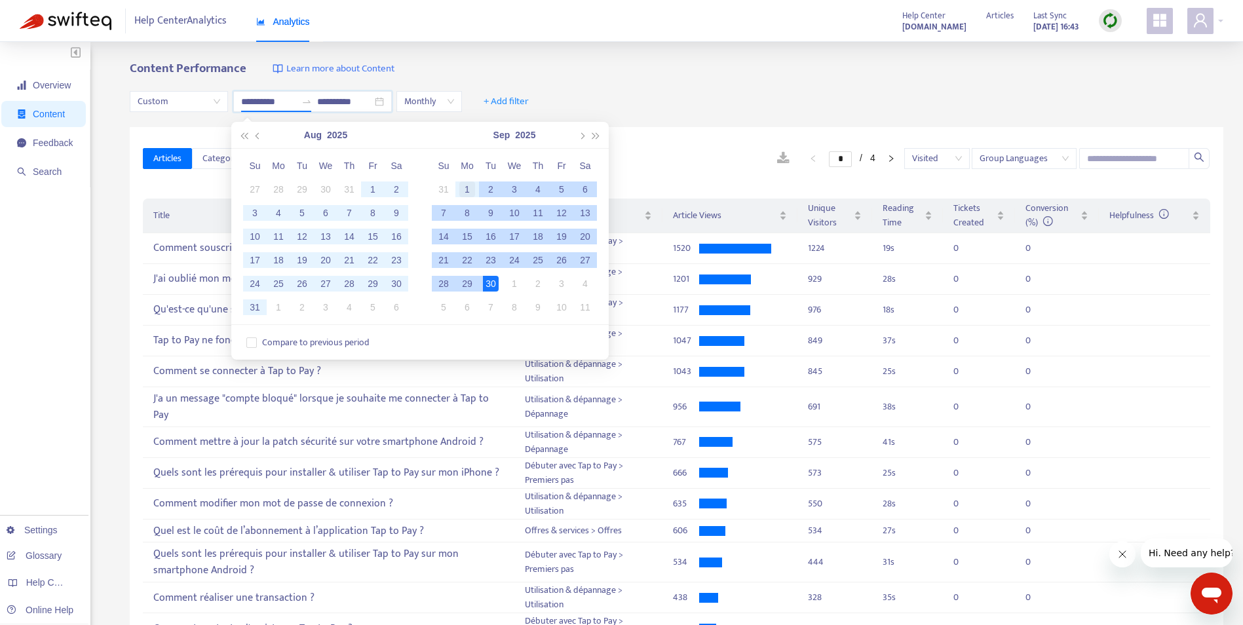
type input "**********"
click at [467, 188] on div "1" at bounding box center [467, 189] width 16 height 16
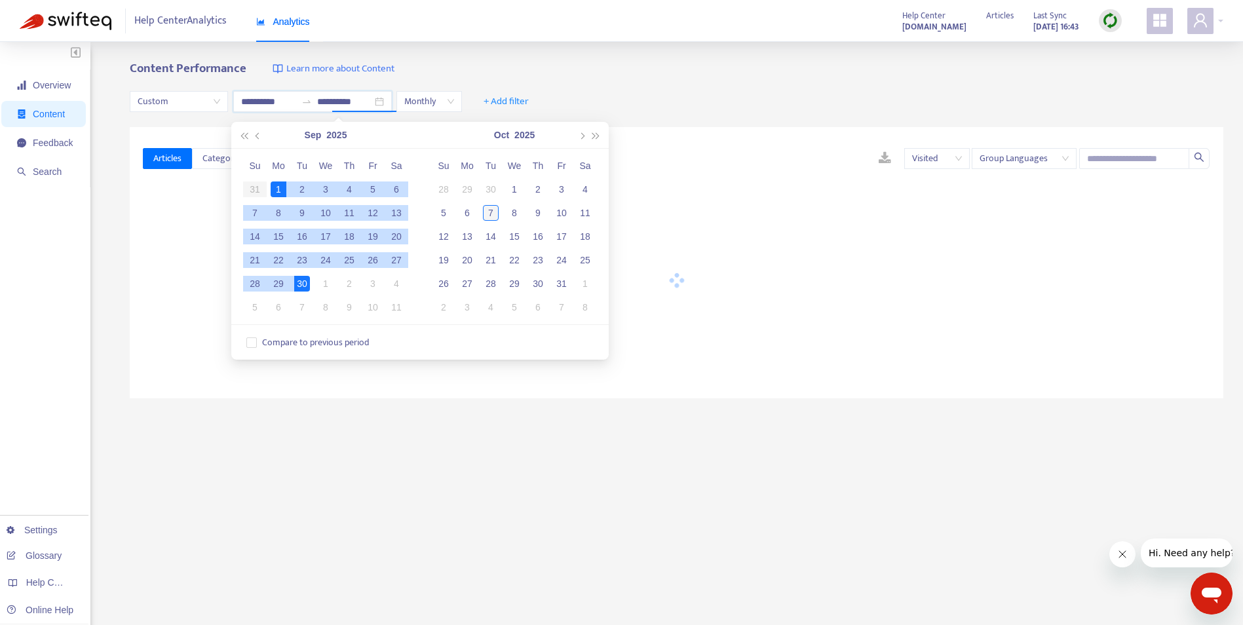
type input "**********"
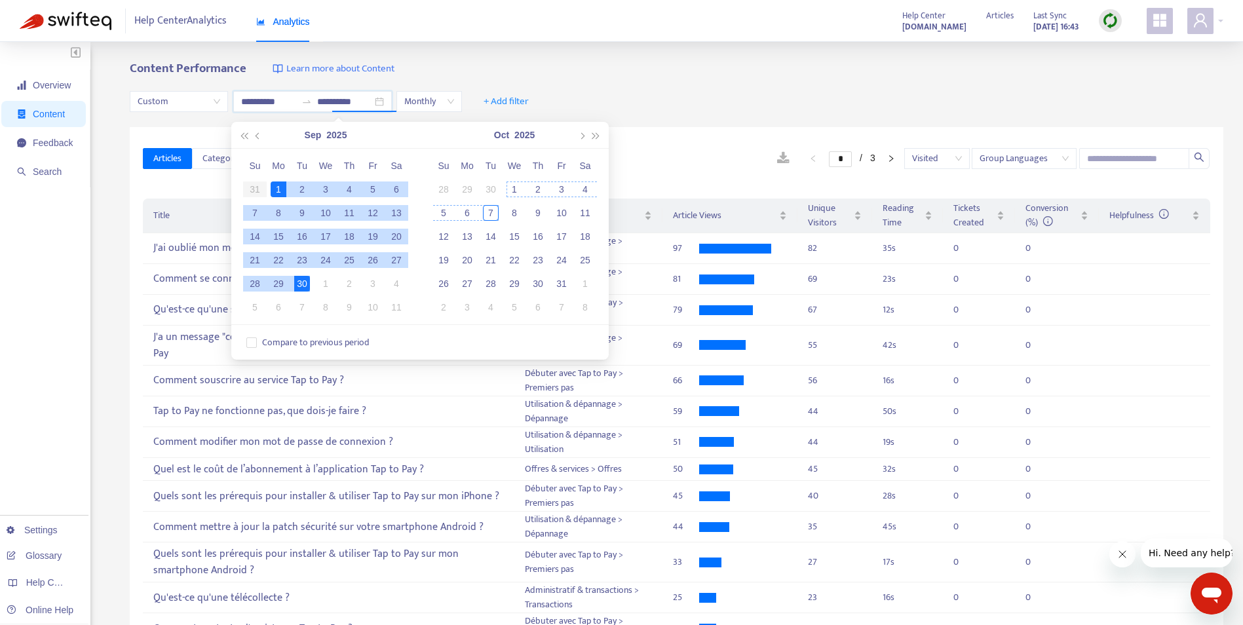
click at [500, 208] on td "7" at bounding box center [491, 213] width 24 height 24
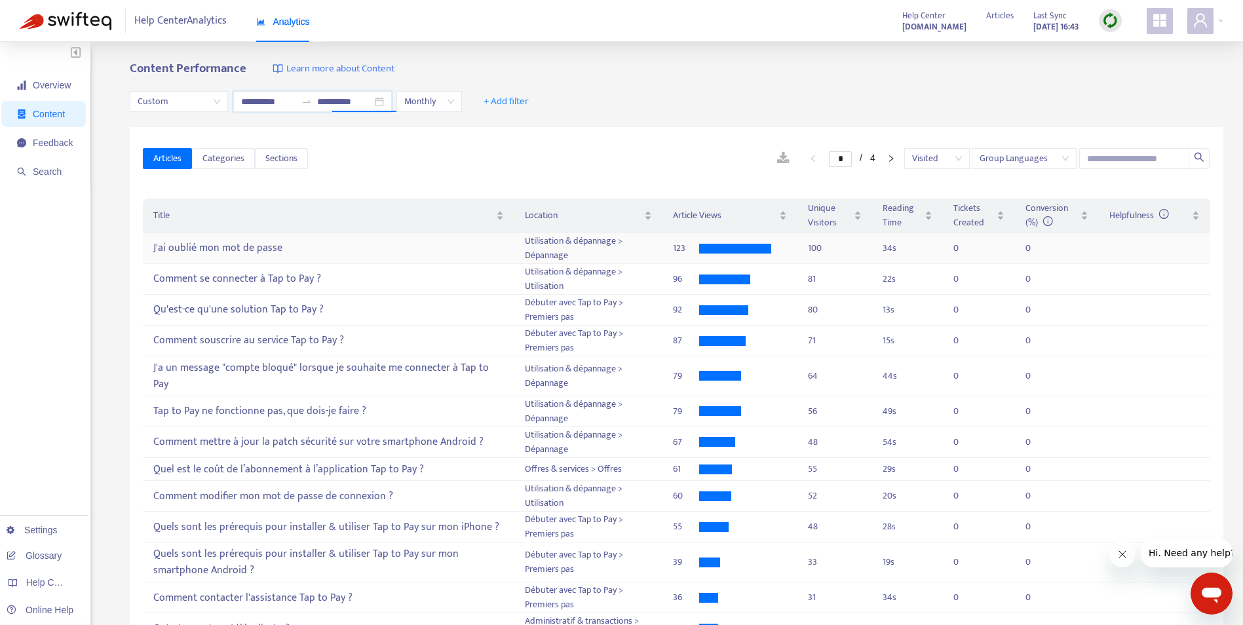
drag, startPoint x: 590, startPoint y: 236, endPoint x: 598, endPoint y: 234, distance: 8.1
drag, startPoint x: 598, startPoint y: 234, endPoint x: 675, endPoint y: 179, distance: 94.9
click at [675, 179] on div "Articles Categories Sections * / 4 Visited Group Languages" at bounding box center [676, 159] width 1067 height 50
click at [220, 163] on span "Categories" at bounding box center [223, 158] width 42 height 14
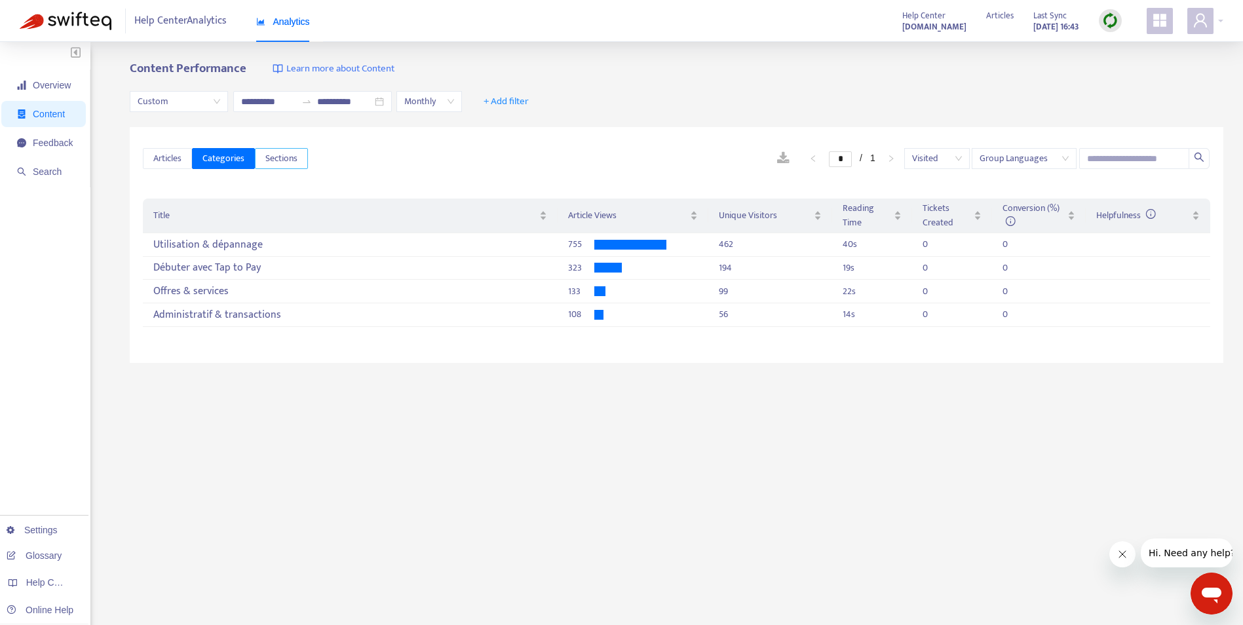
click at [263, 160] on button "Sections" at bounding box center [281, 158] width 53 height 21
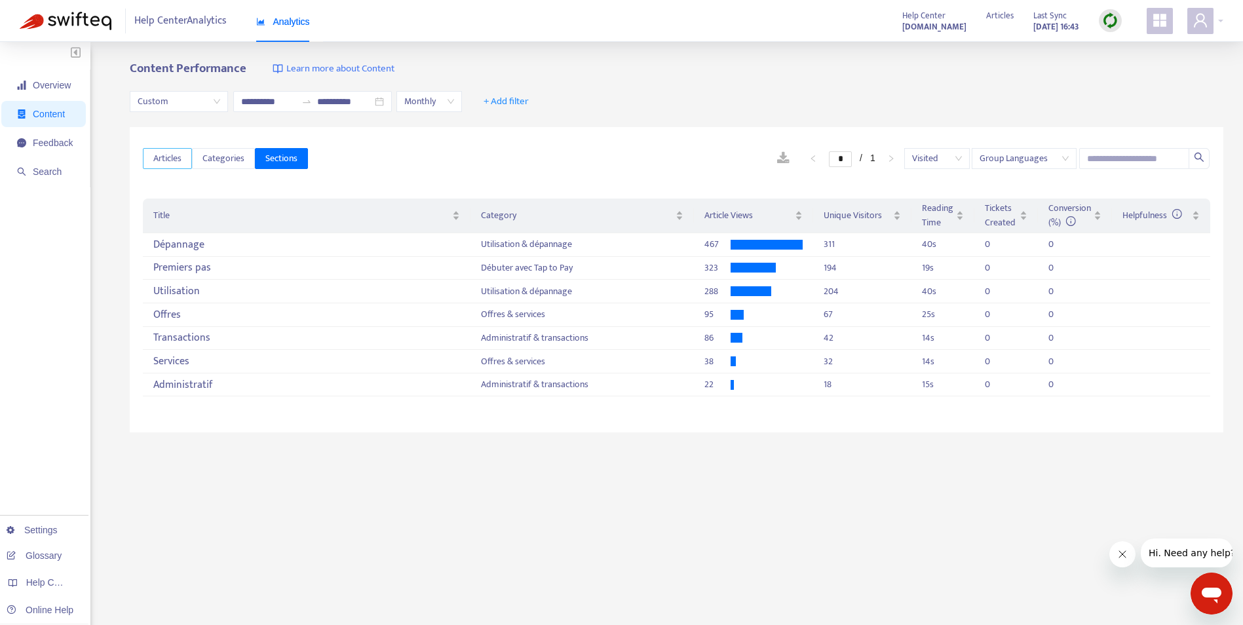
click at [171, 166] on button "Articles" at bounding box center [167, 158] width 49 height 21
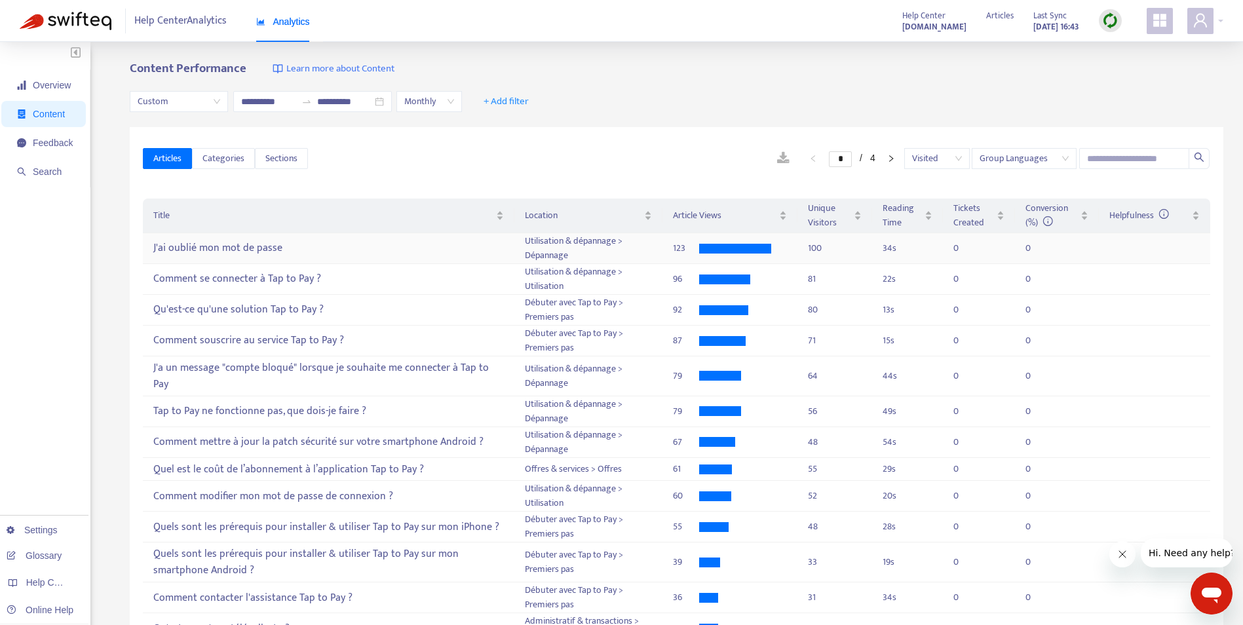
click at [863, 250] on td "100" at bounding box center [834, 248] width 74 height 31
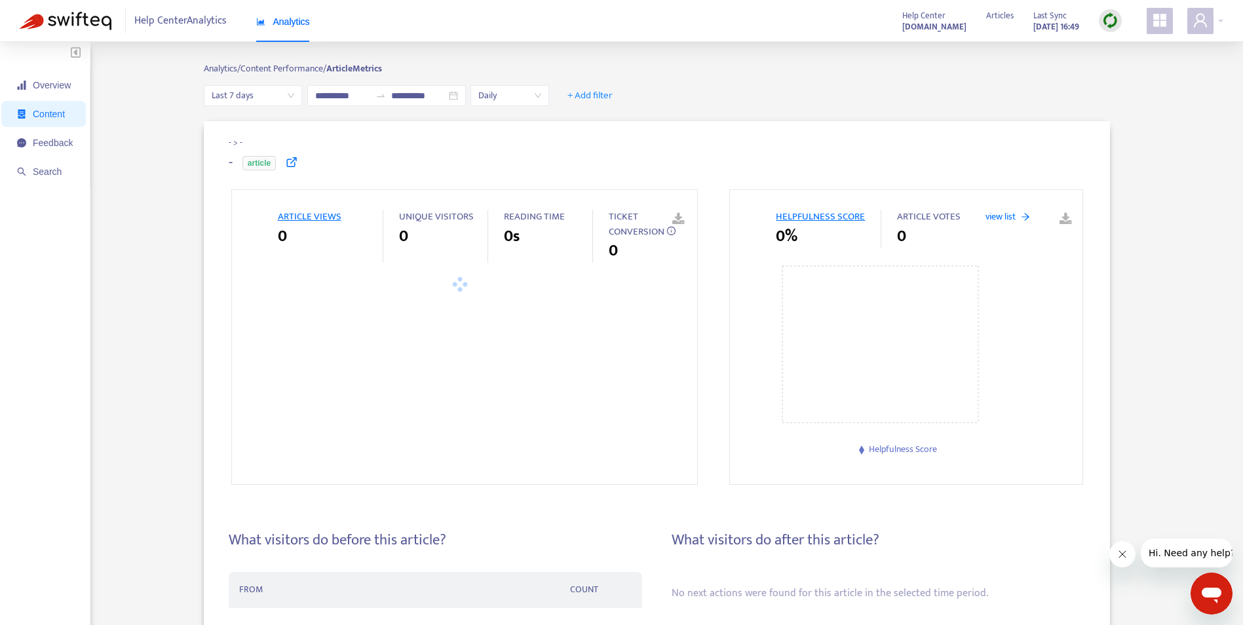
type input "**********"
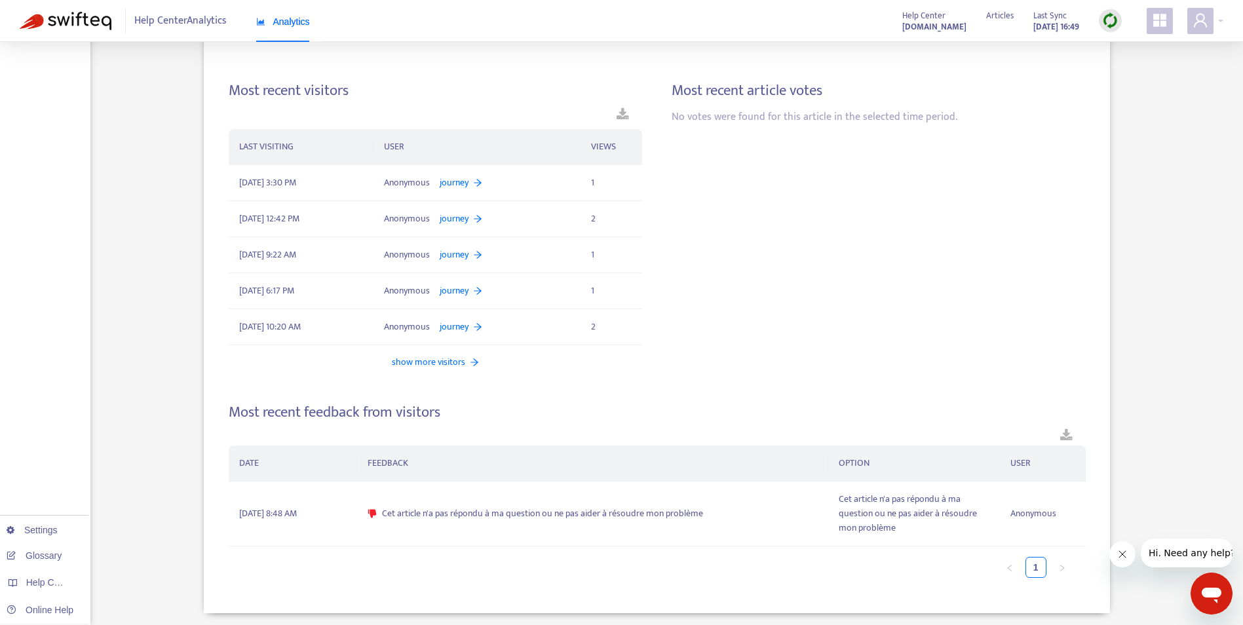
scroll to position [763, 0]
click at [804, 515] on div "Cet article n'a pas répondu à ma question ou ne pas aider à résoudre mon problè…" at bounding box center [592, 511] width 450 height 14
click at [889, 535] on td "Cet article n'a pas répondu à ma question ou ne pas aider à résoudre mon problè…" at bounding box center [914, 511] width 172 height 65
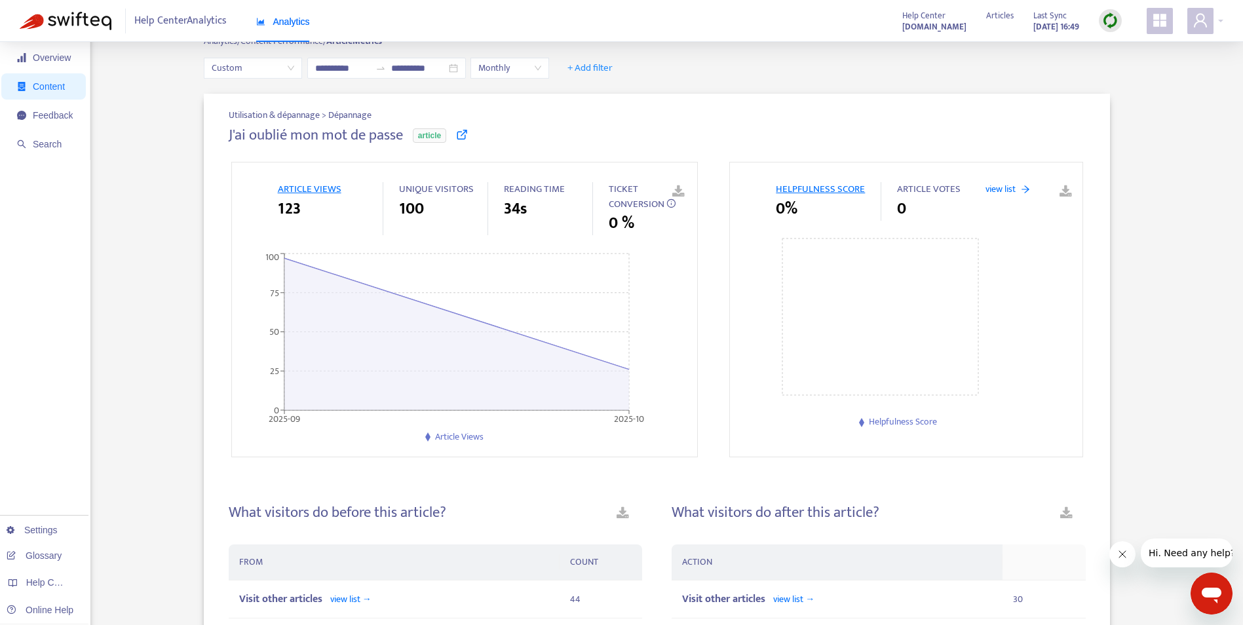
scroll to position [0, 0]
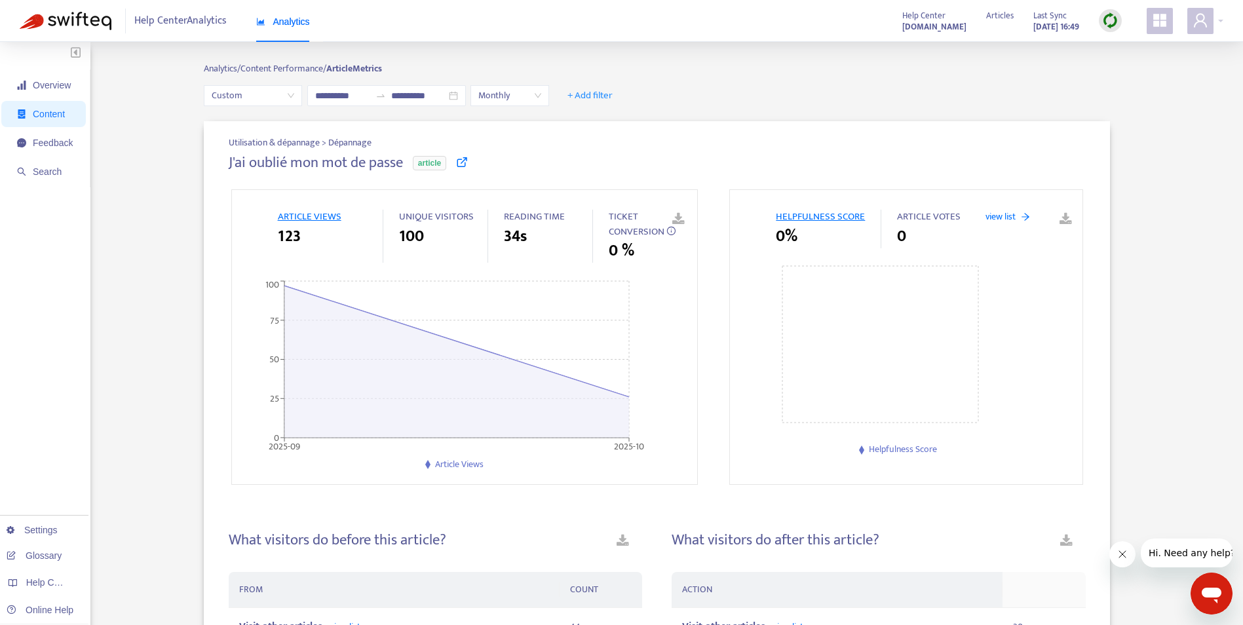
click at [381, 164] on h4 "J'ai oublié mon mot de passe" at bounding box center [316, 163] width 174 height 18
drag, startPoint x: 381, startPoint y: 164, endPoint x: 324, endPoint y: 168, distance: 57.7
click at [340, 166] on h4 "J'ai oublié mon mot de passe" at bounding box center [316, 163] width 174 height 18
drag, startPoint x: 228, startPoint y: 163, endPoint x: 224, endPoint y: 175, distance: 12.4
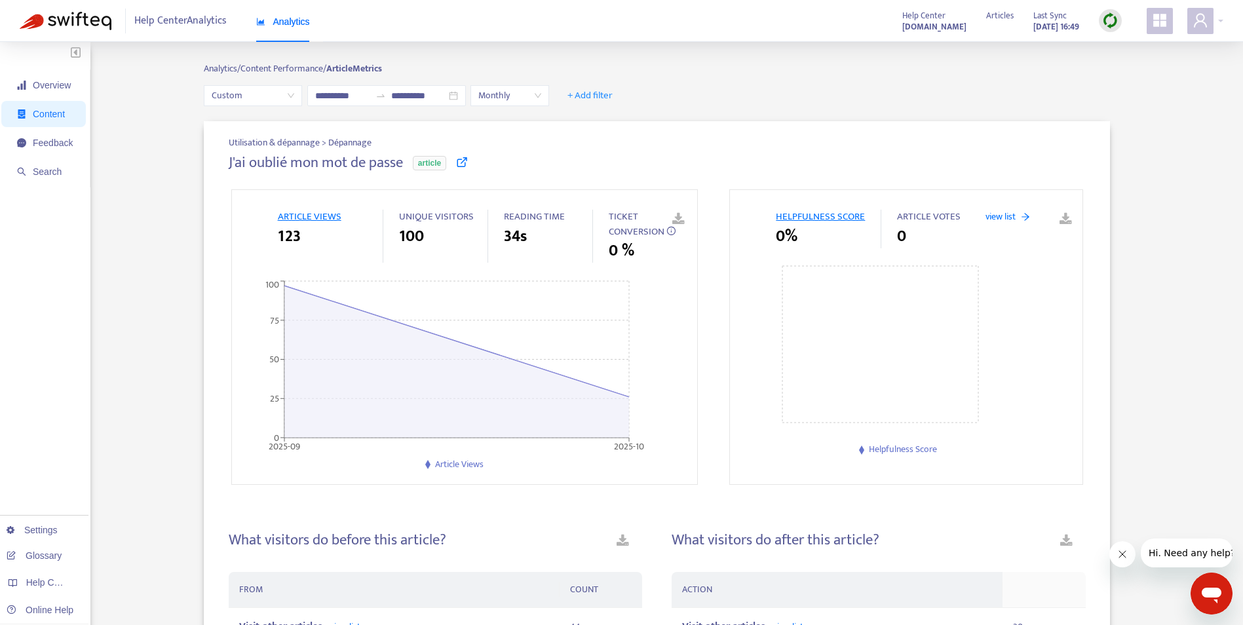
click at [1214, 589] on icon "Ouvrir la fenêtre de messagerie" at bounding box center [1211, 596] width 20 height 16
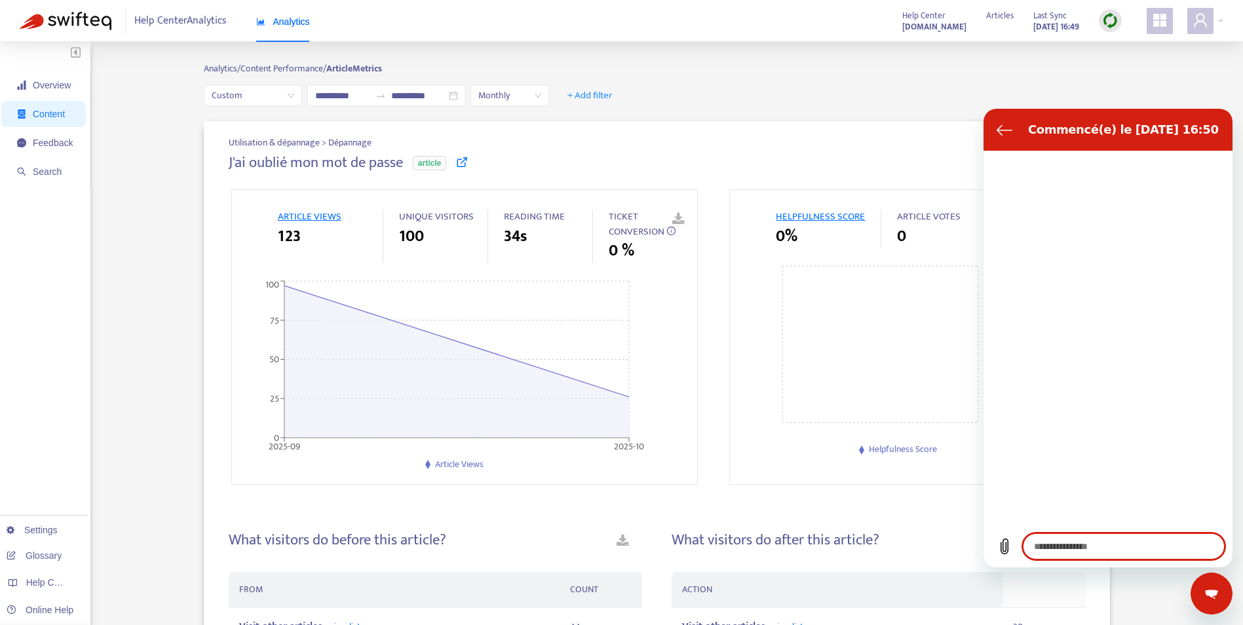
type textarea "*"
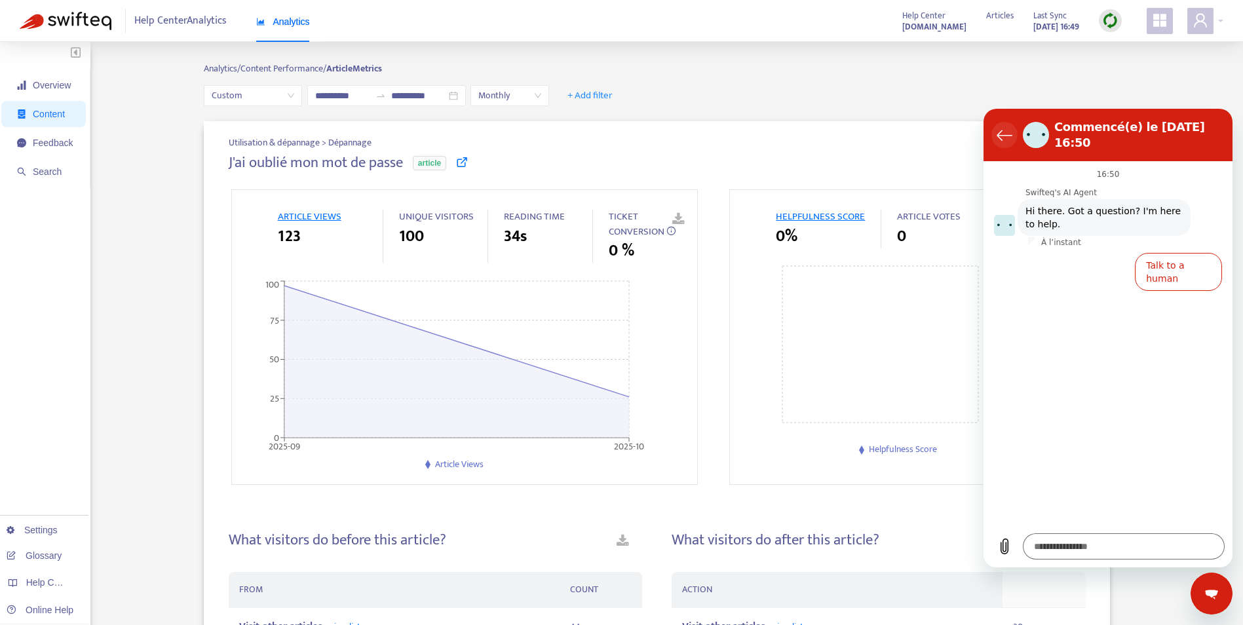
click at [1003, 127] on icon "Retour à la liste des conversations" at bounding box center [1004, 135] width 16 height 16
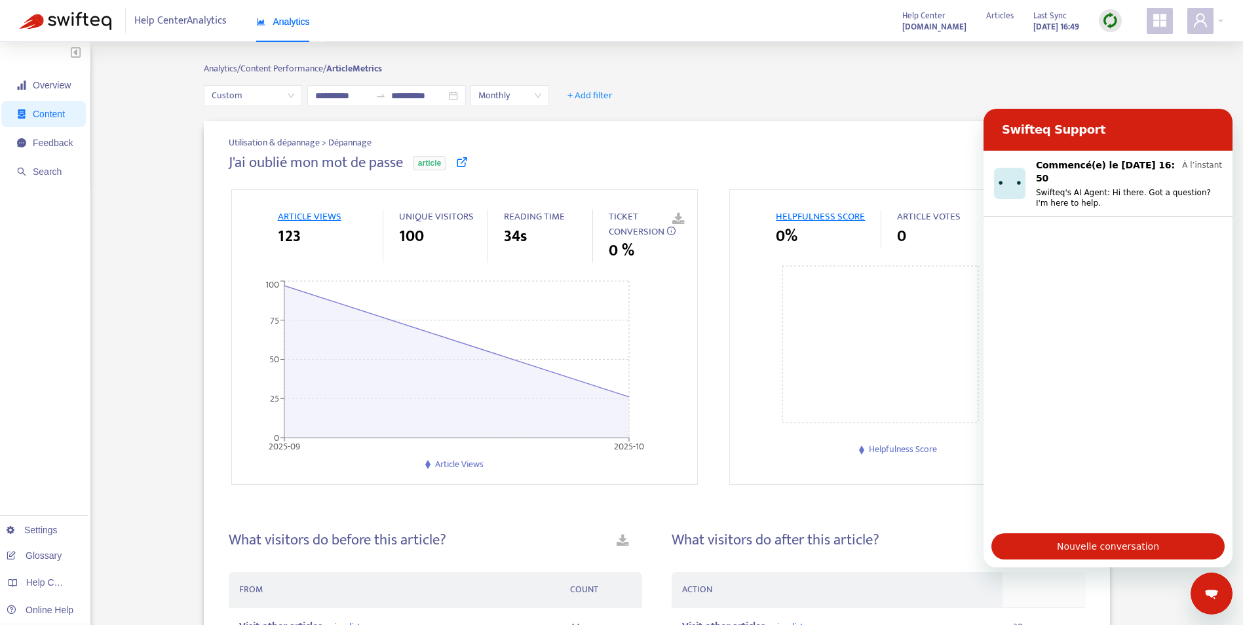
click at [1227, 600] on div "Fermer la fenêtre de messagerie" at bounding box center [1211, 593] width 39 height 39
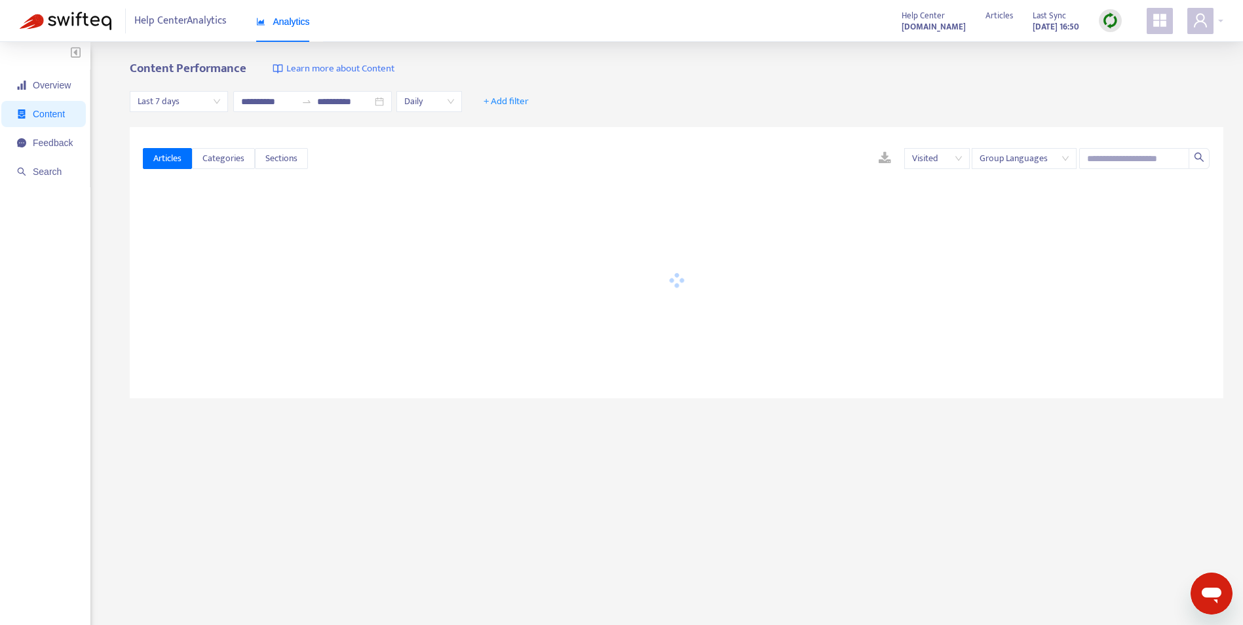
type input "**********"
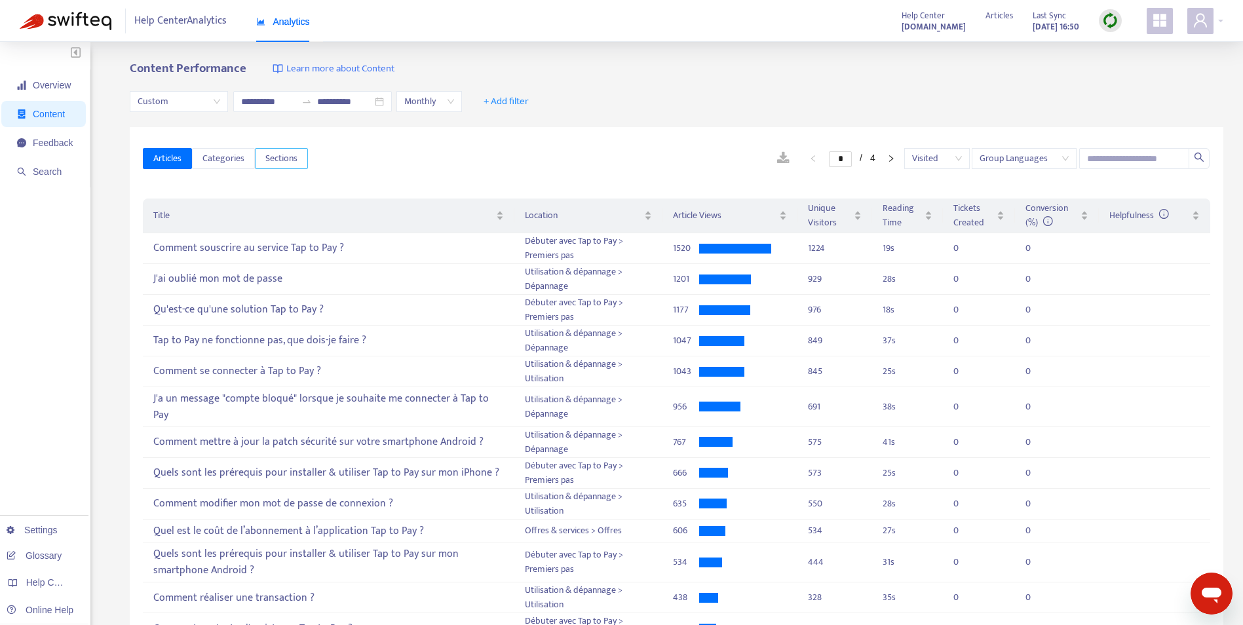
click at [275, 155] on span "Sections" at bounding box center [281, 158] width 32 height 14
